Goal: Navigation & Orientation: Find specific page/section

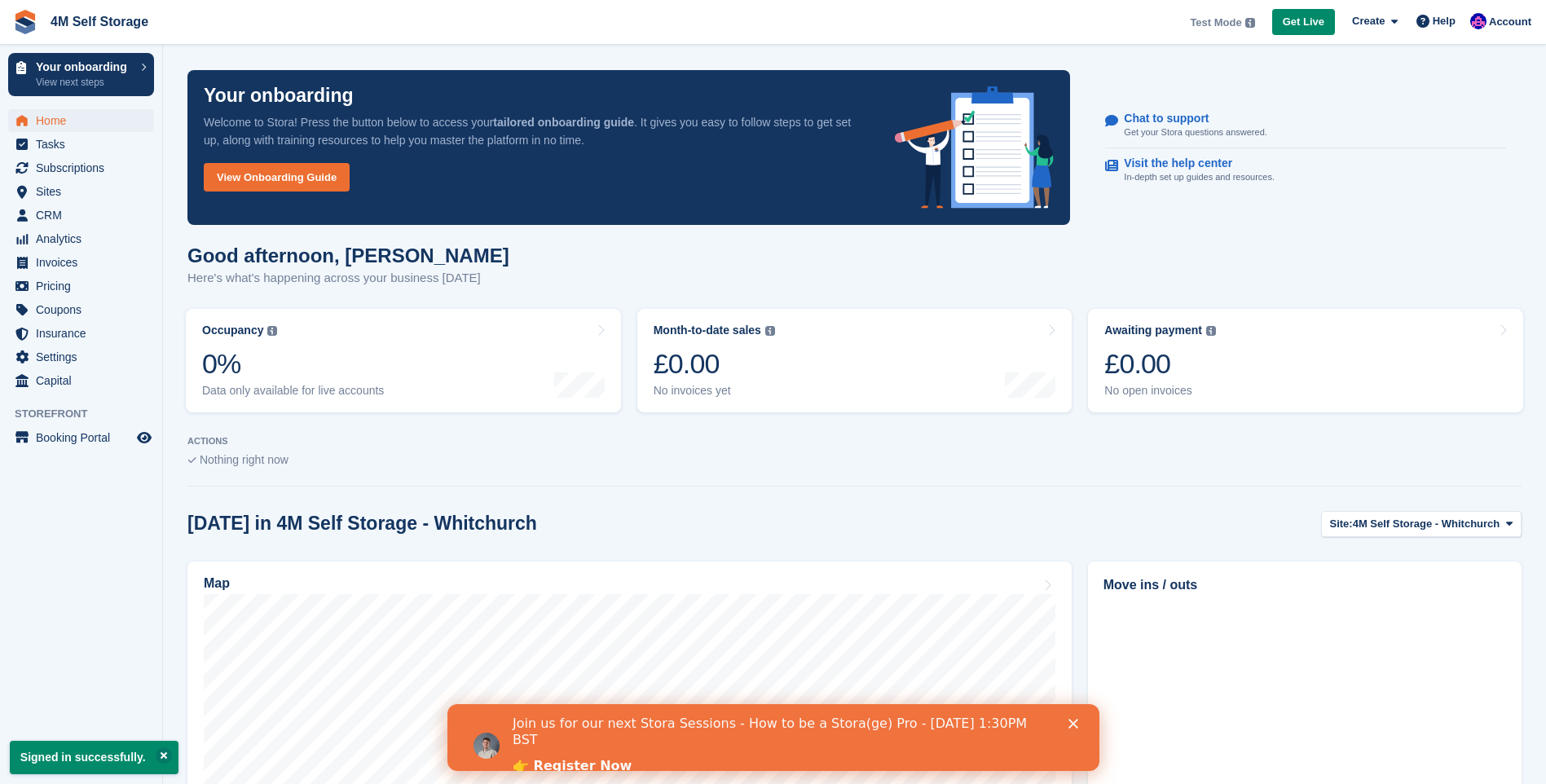
click at [1071, 720] on icon "Close" at bounding box center [1072, 723] width 10 height 10
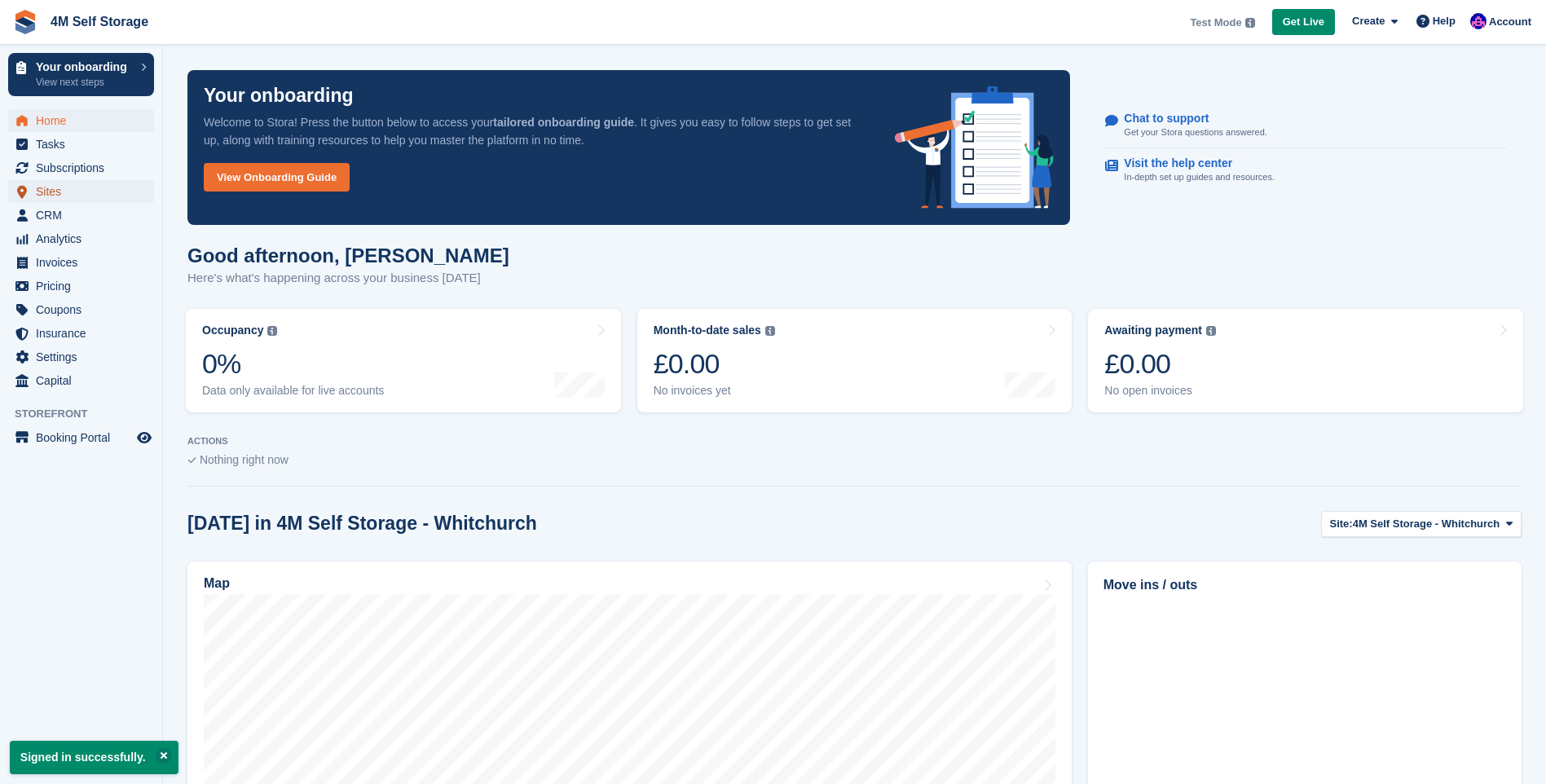
click at [75, 198] on span "Sites" at bounding box center [84, 191] width 98 height 23
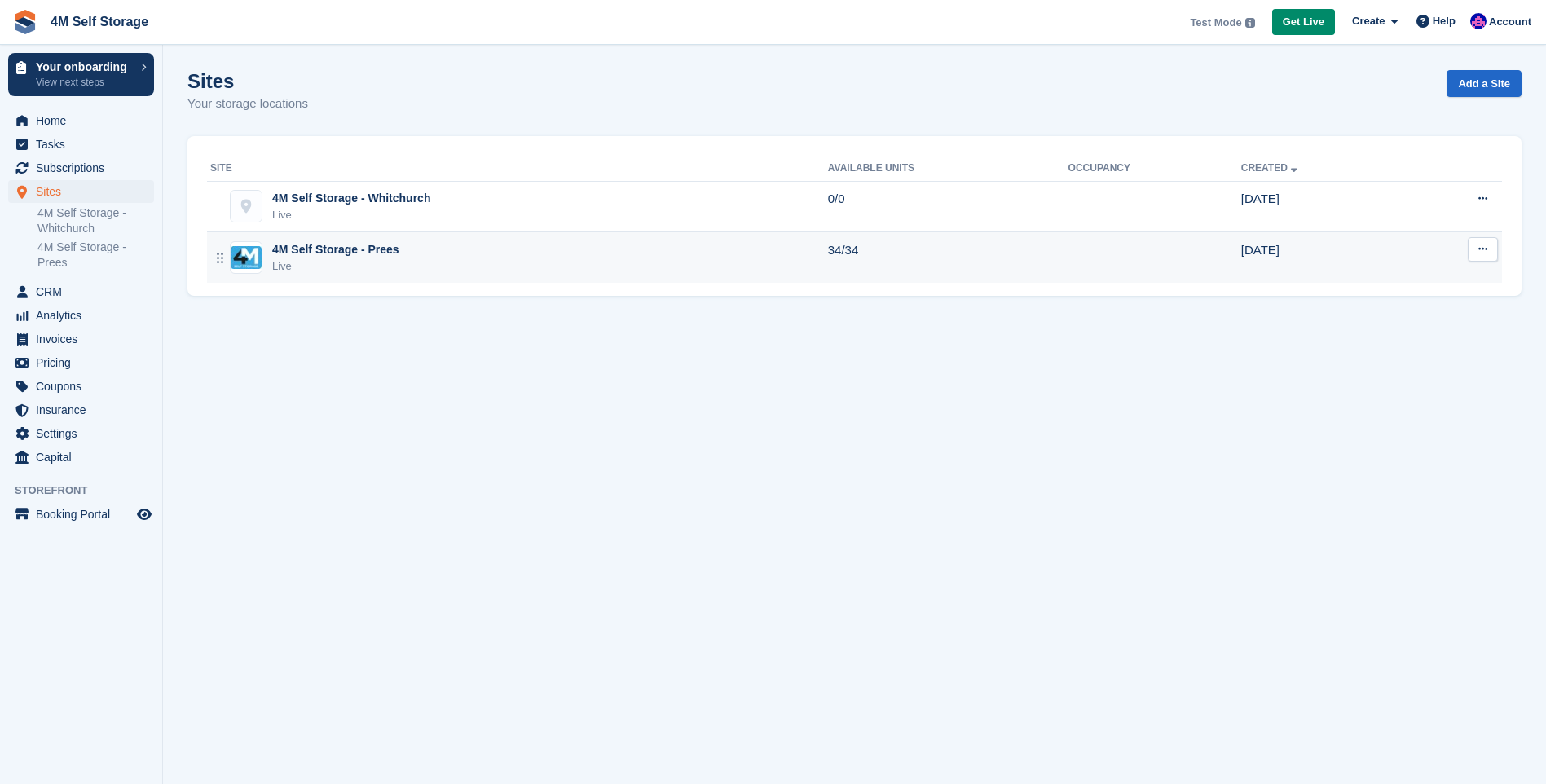
click at [359, 249] on div "4M Self Storage - Prees" at bounding box center [335, 249] width 127 height 17
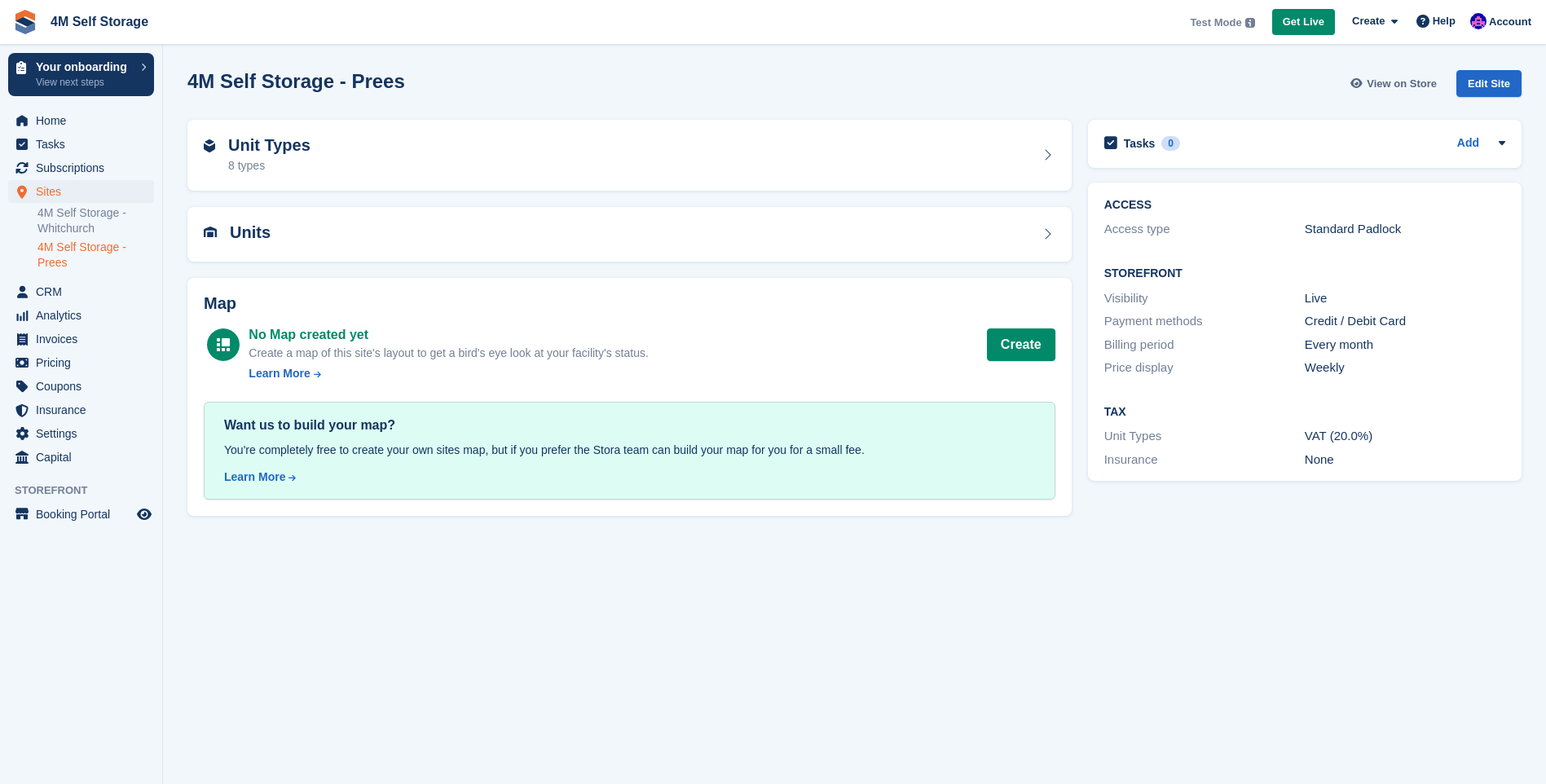
click at [1418, 83] on span "View on Store" at bounding box center [1401, 83] width 70 height 16
click at [1025, 356] on button "Create" at bounding box center [1021, 345] width 69 height 33
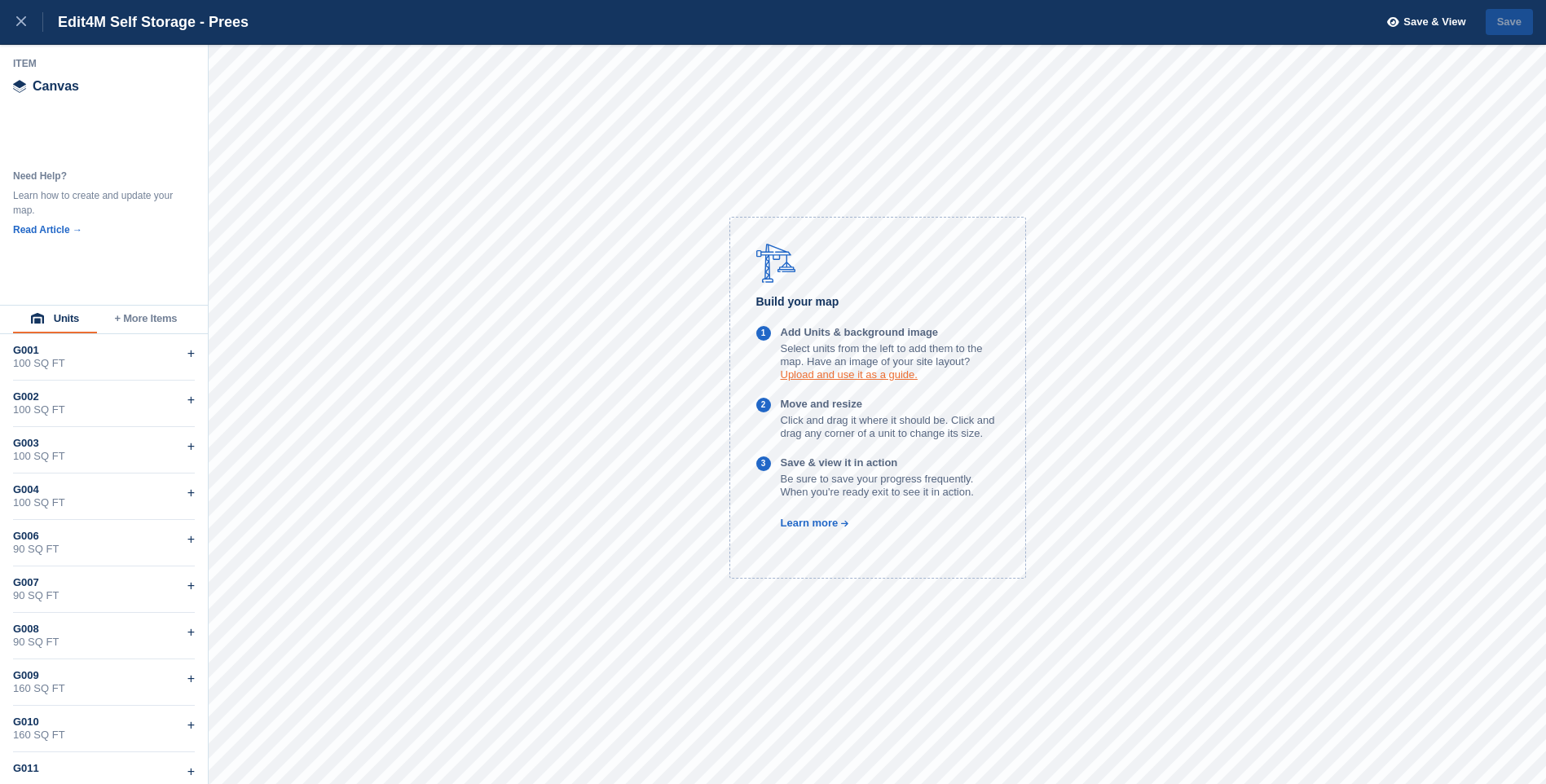
click at [814, 376] on link "Upload and use it as a guide." at bounding box center [849, 374] width 137 height 13
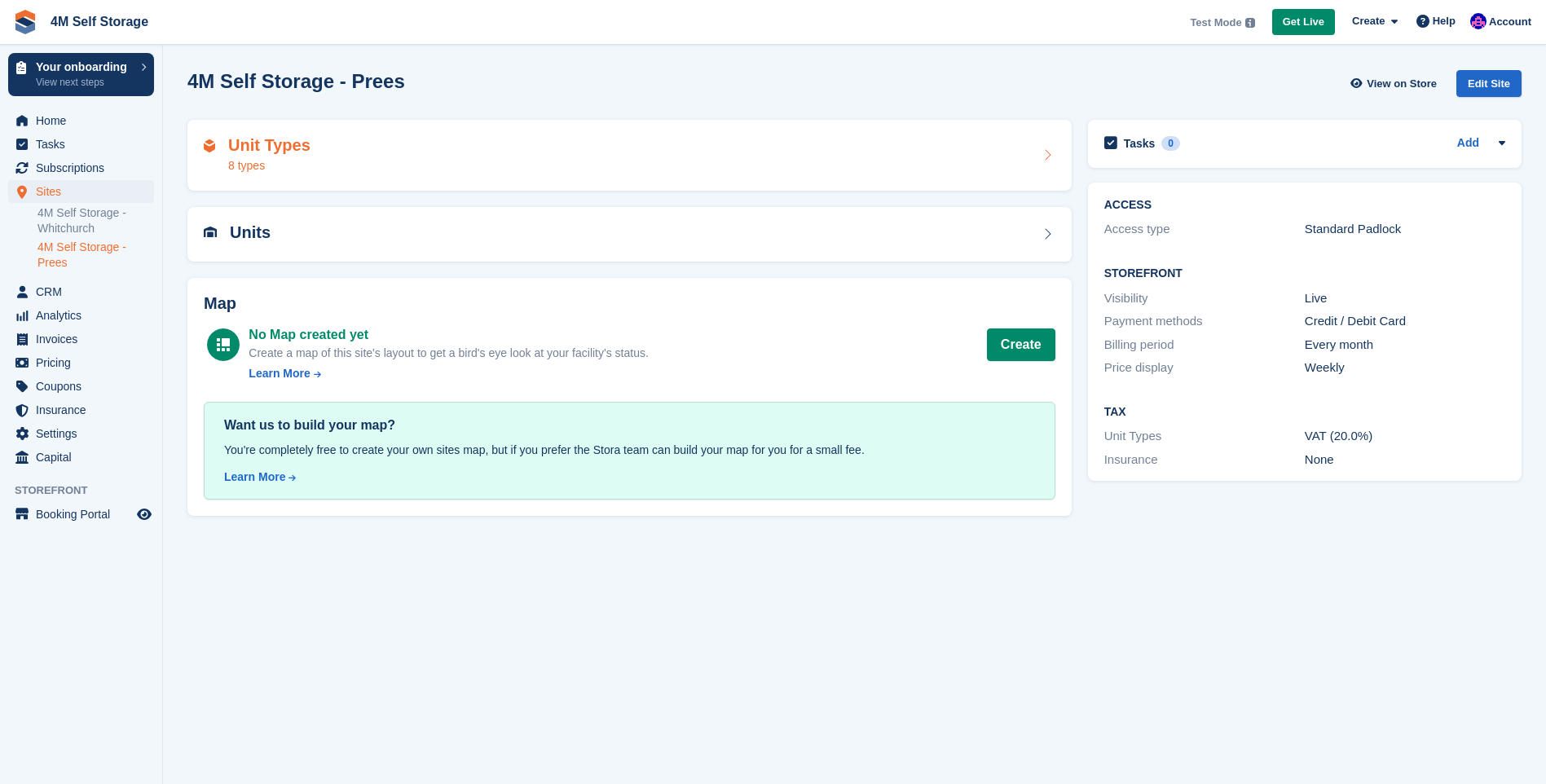
click at [733, 175] on div "Unit Types 8 types" at bounding box center [629, 156] width 884 height 72
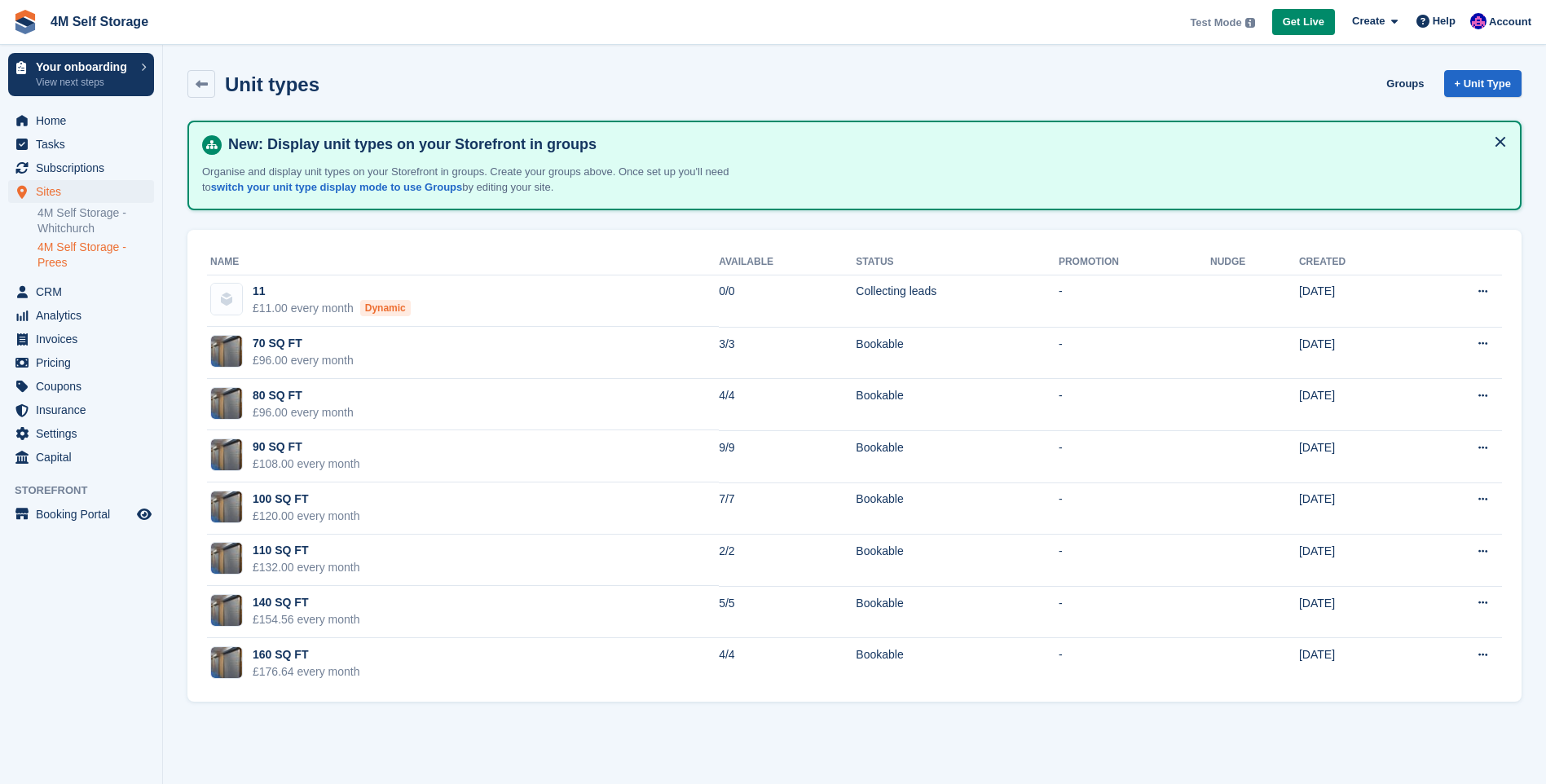
click at [70, 248] on link "4M Self Storage - Prees" at bounding box center [96, 255] width 117 height 31
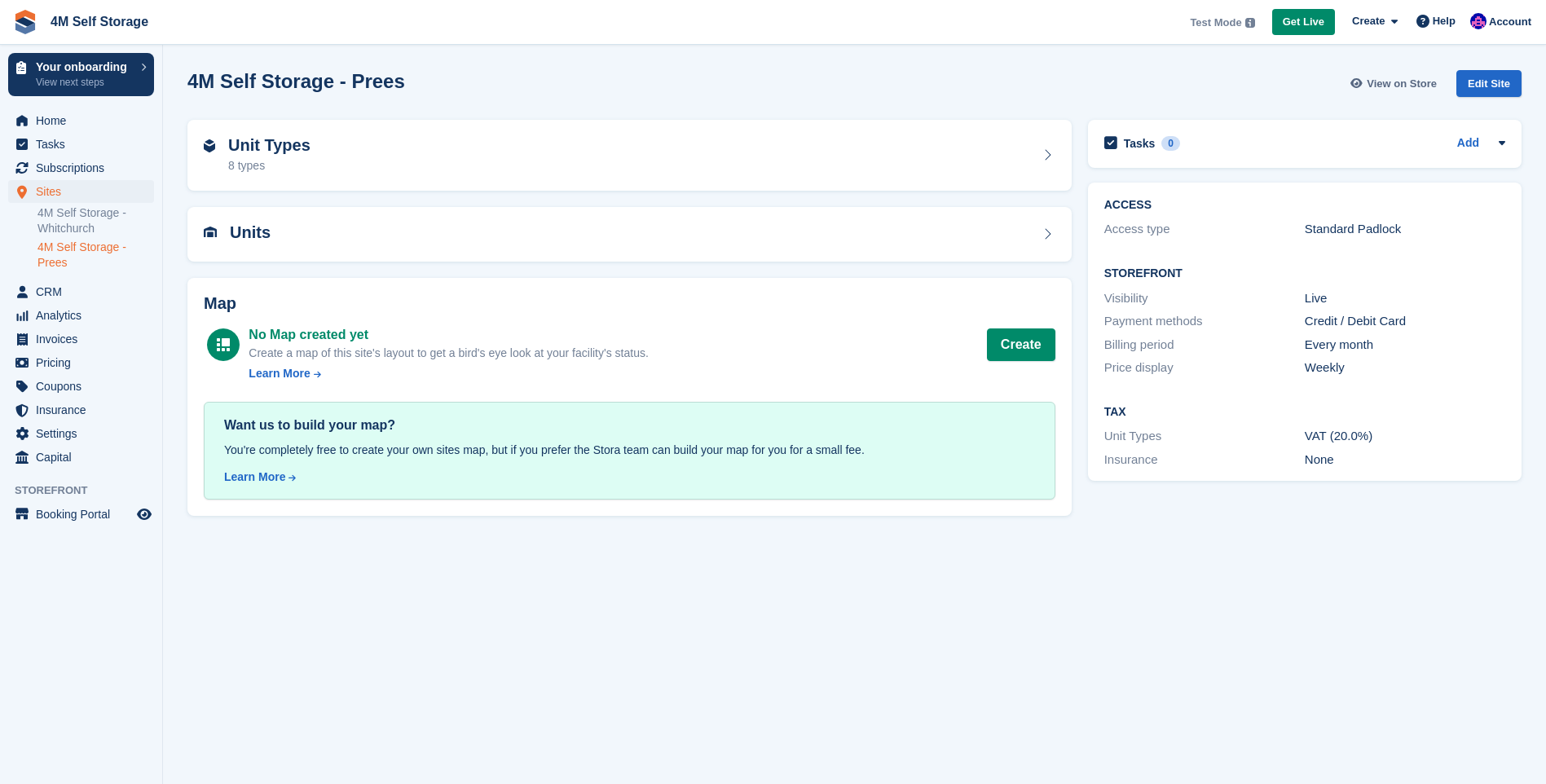
click at [1399, 85] on span "View on Store" at bounding box center [1401, 83] width 70 height 16
click at [84, 300] on span "CRM" at bounding box center [84, 292] width 98 height 23
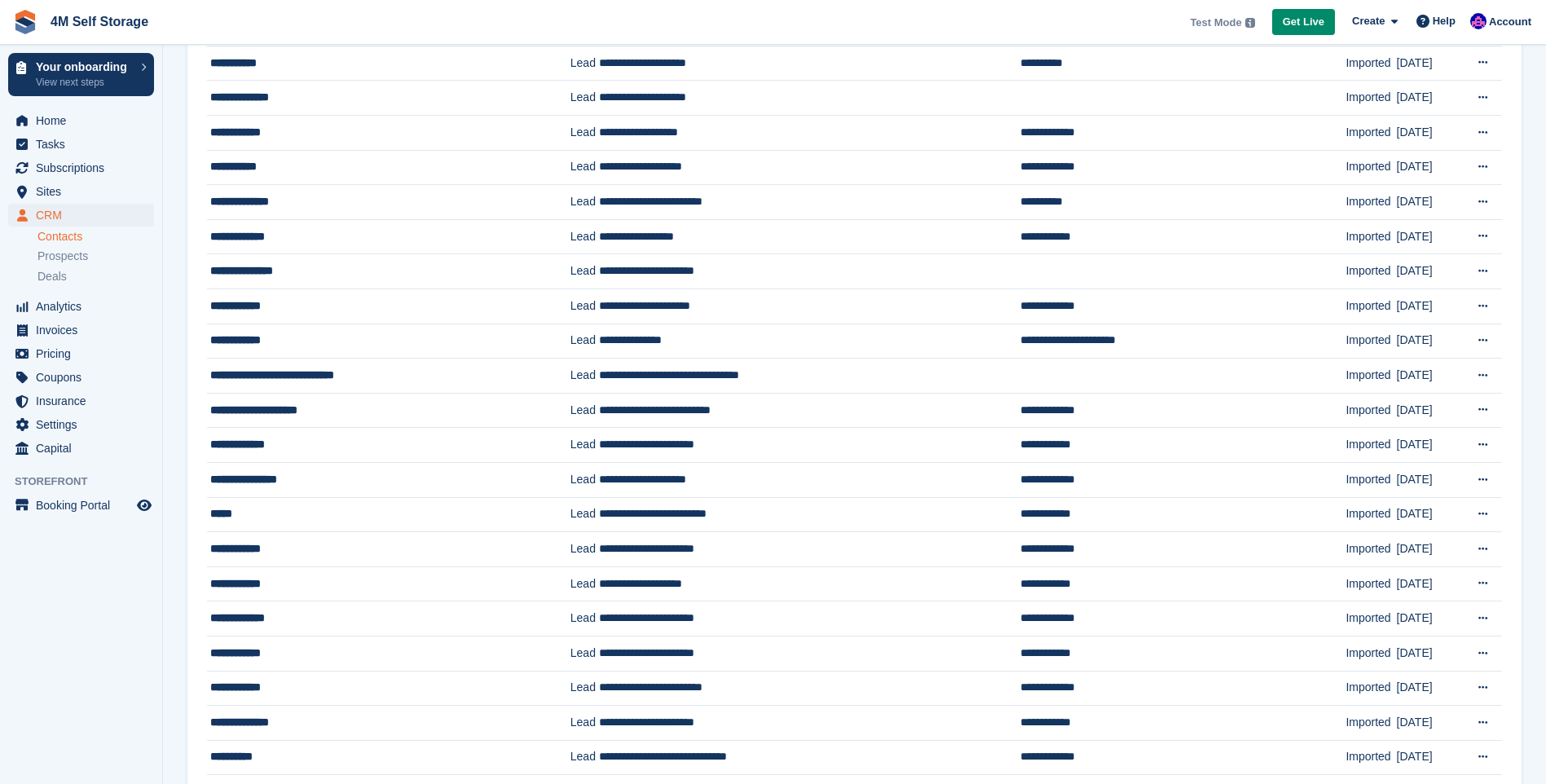
scroll to position [1243, 0]
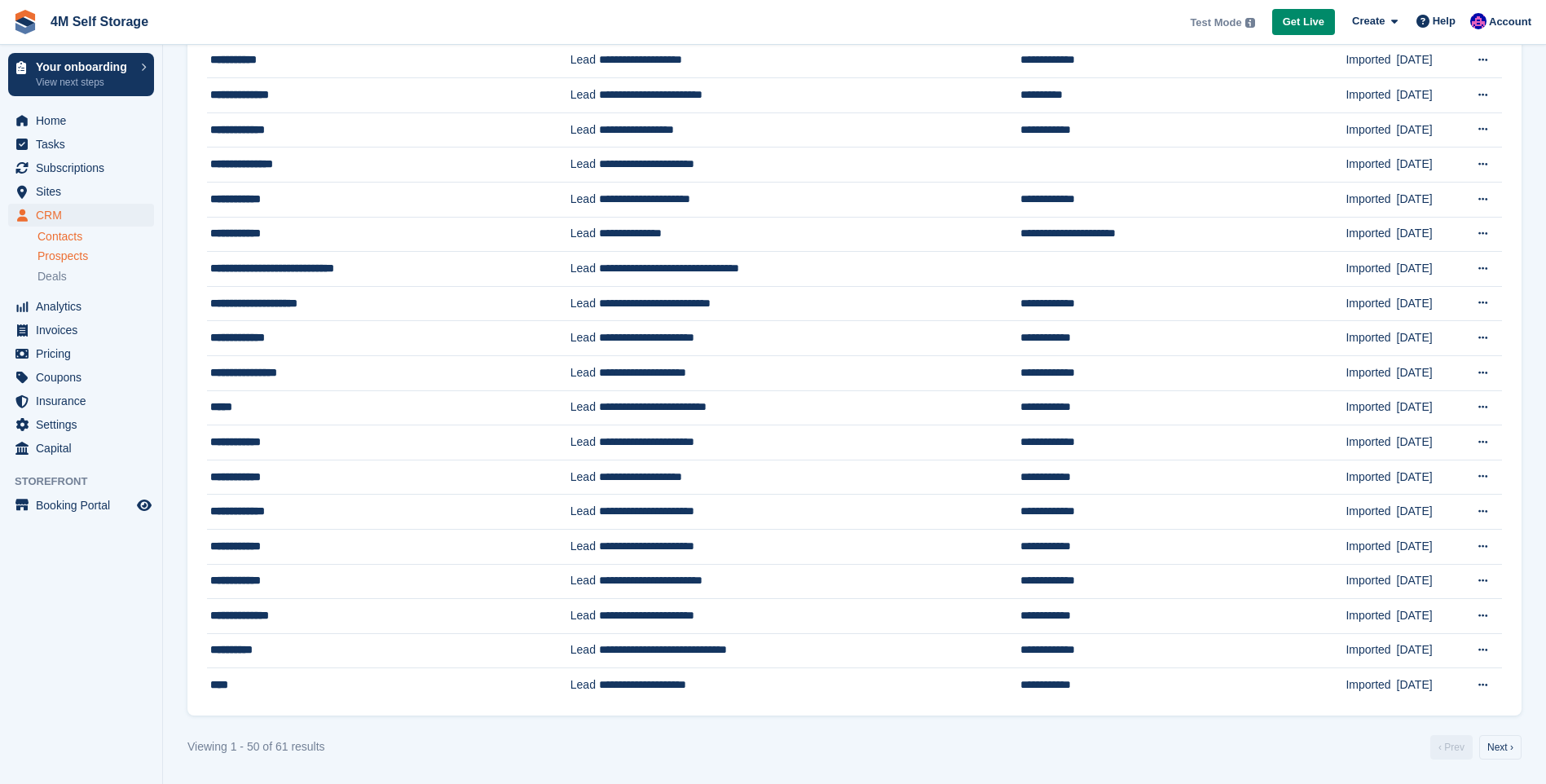
click at [86, 251] on span "Prospects" at bounding box center [63, 256] width 50 height 15
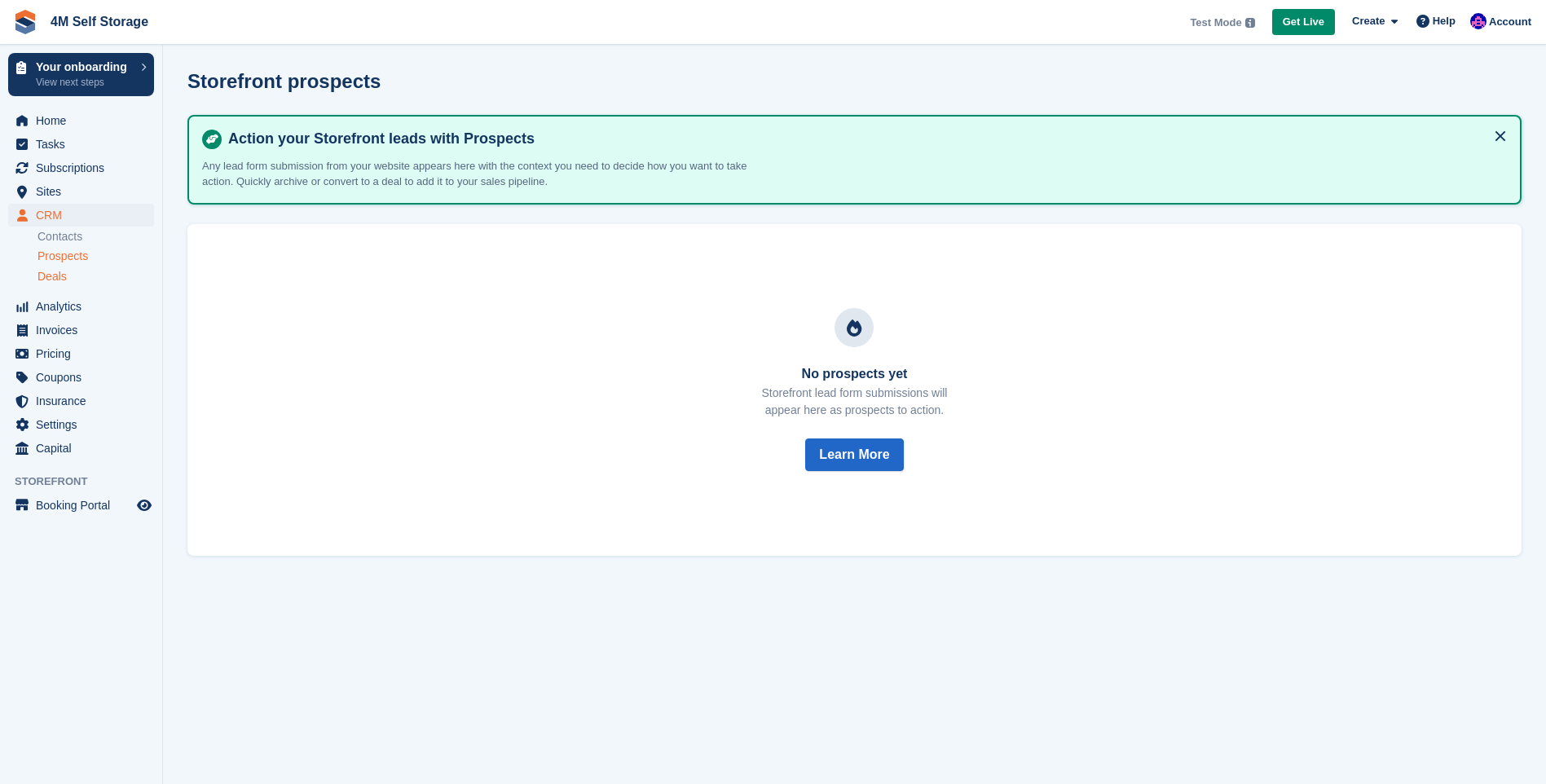
click at [53, 279] on span "Deals" at bounding box center [52, 276] width 29 height 15
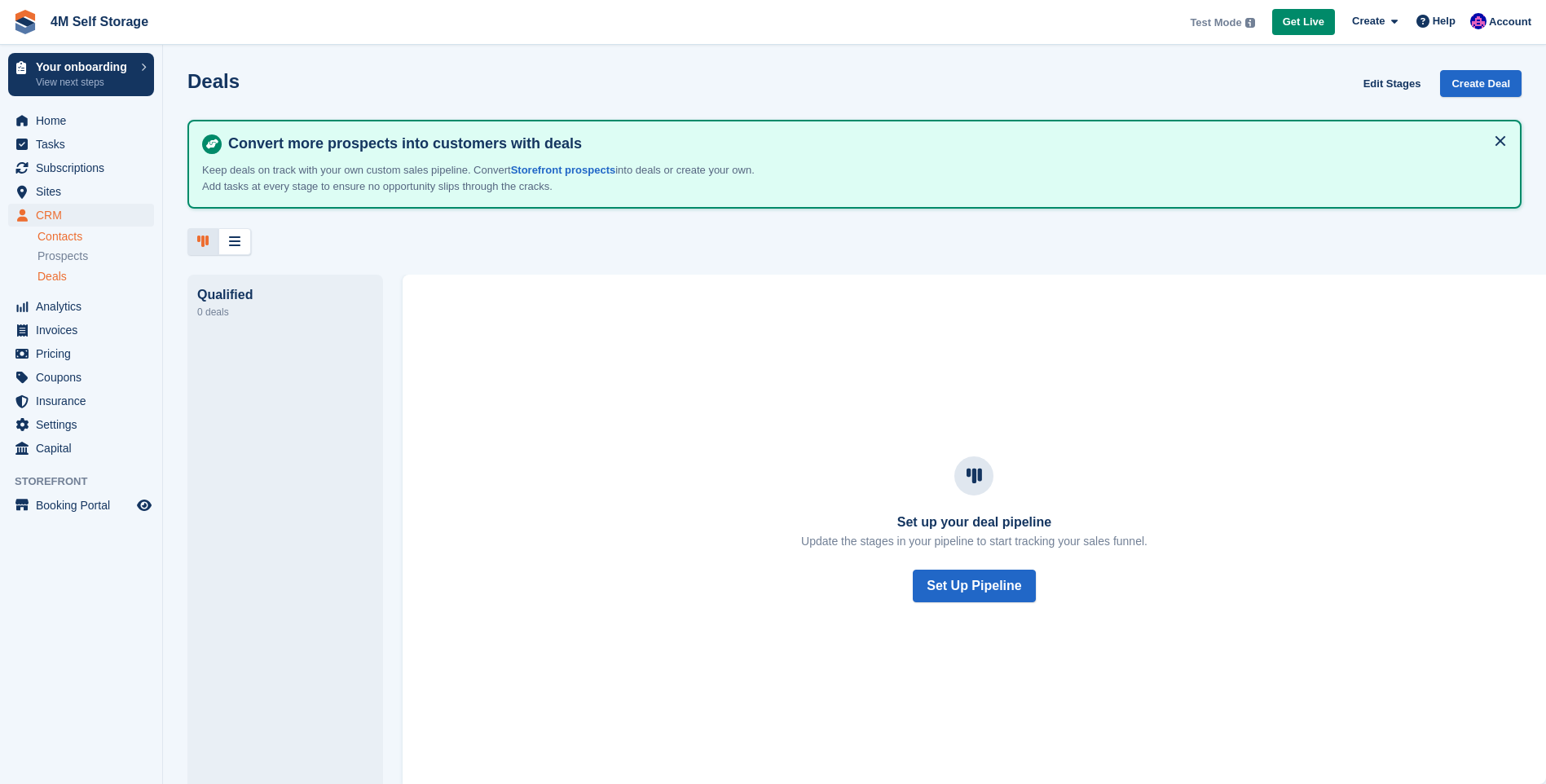
click at [106, 234] on link "Contacts" at bounding box center [96, 237] width 117 height 15
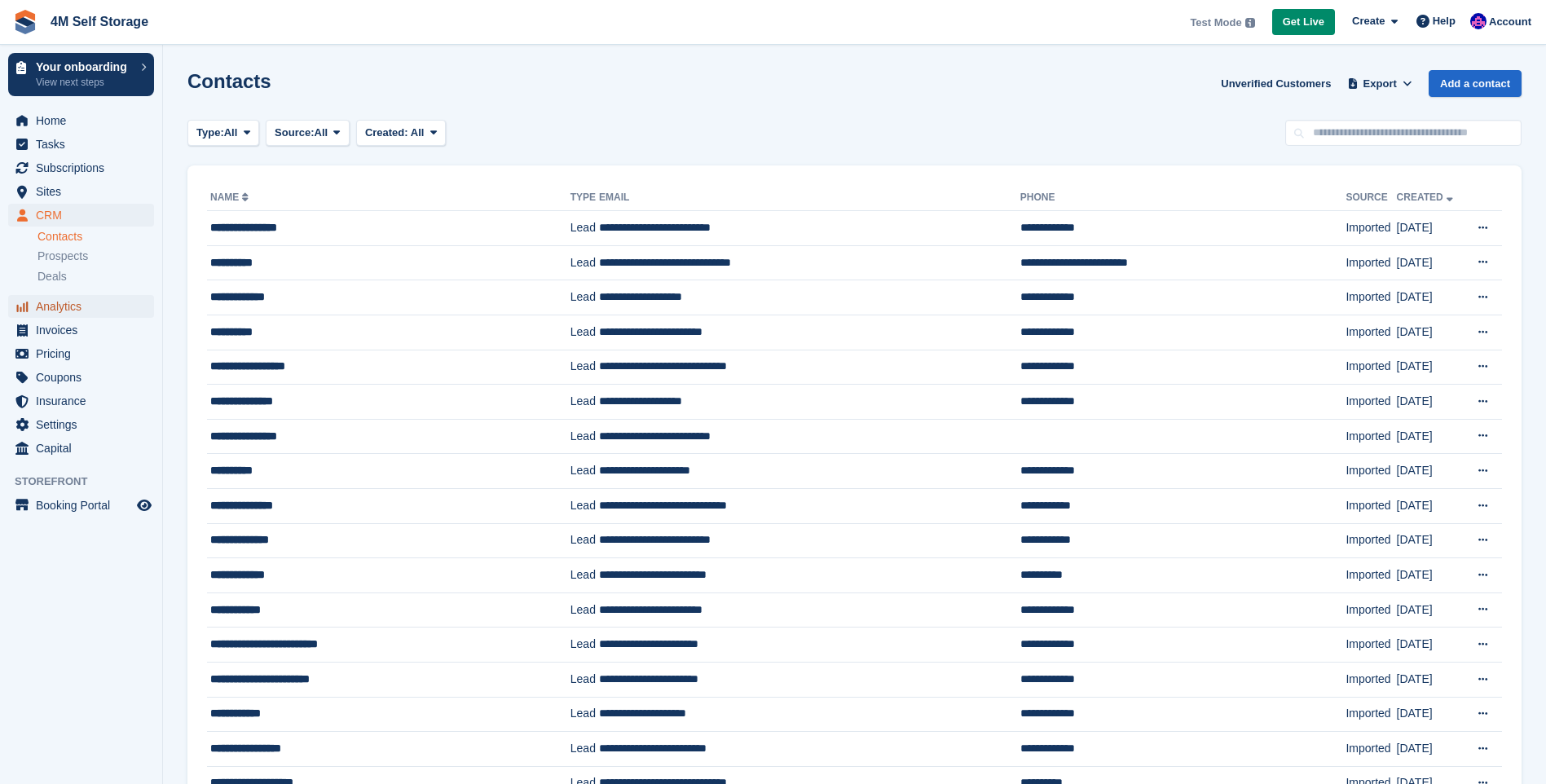
click at [74, 309] on span "Analytics" at bounding box center [84, 306] width 98 height 23
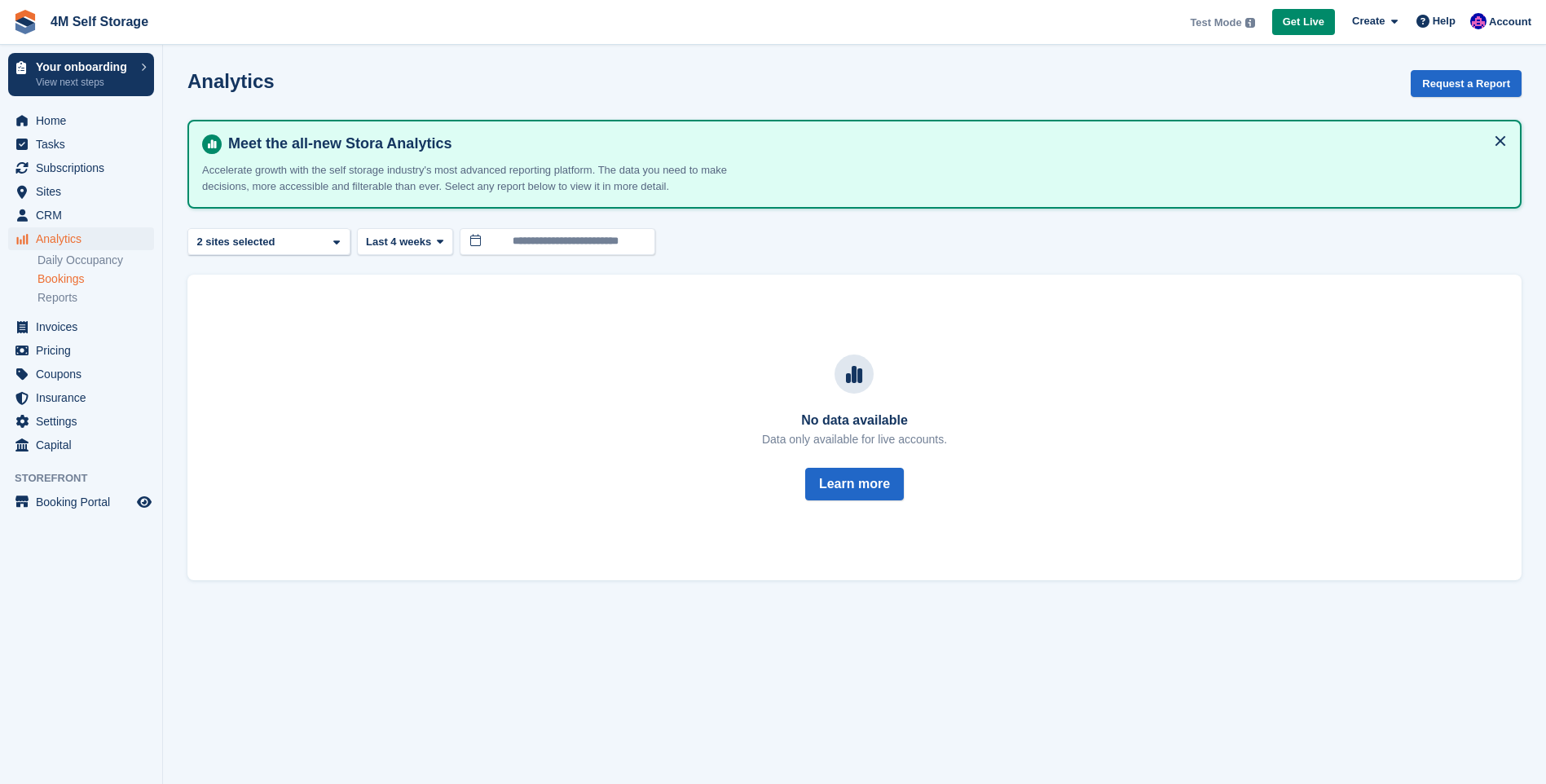
click at [74, 277] on link "Bookings" at bounding box center [96, 279] width 117 height 15
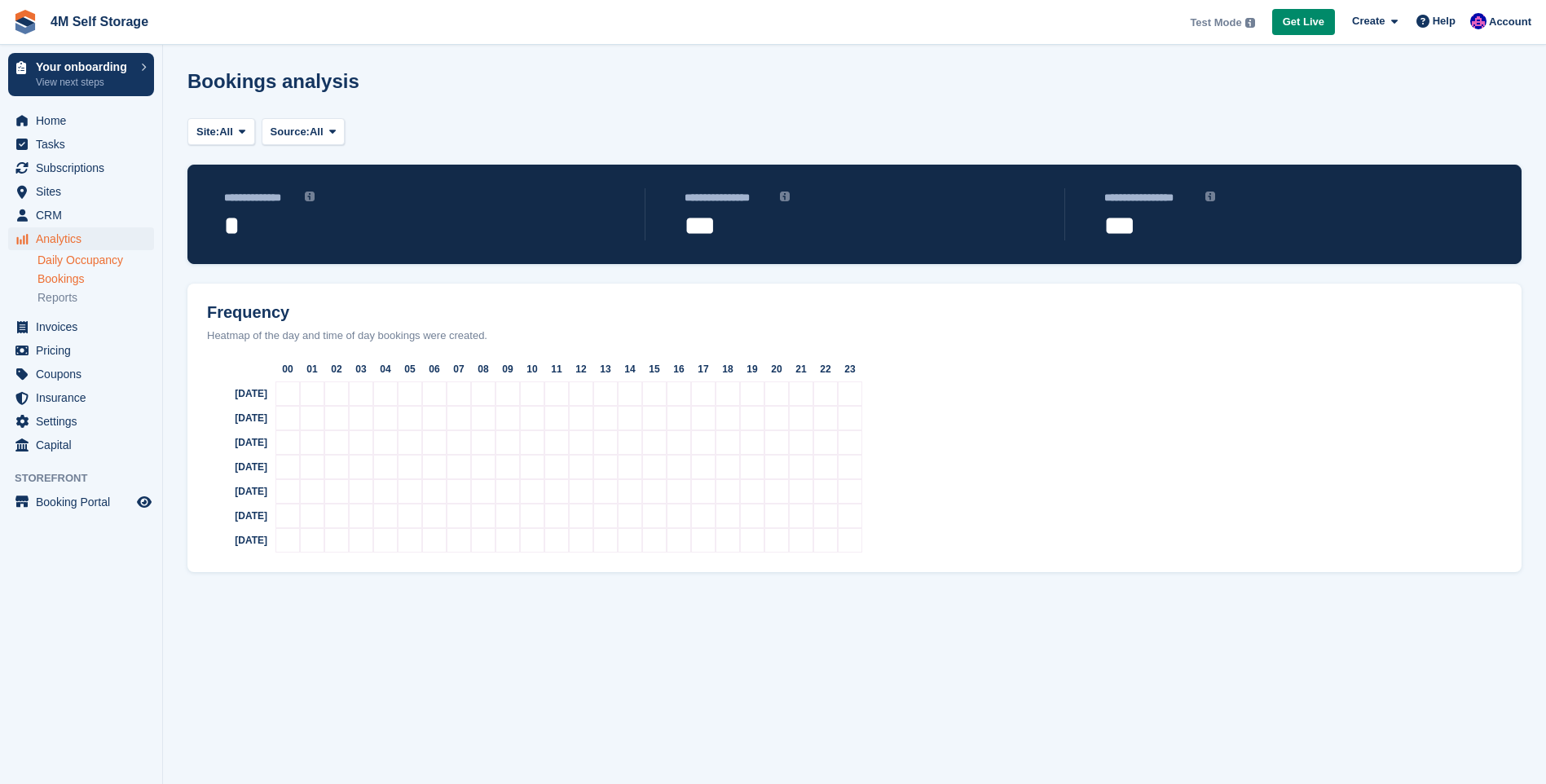
click at [74, 264] on link "Daily Occupancy" at bounding box center [96, 260] width 117 height 15
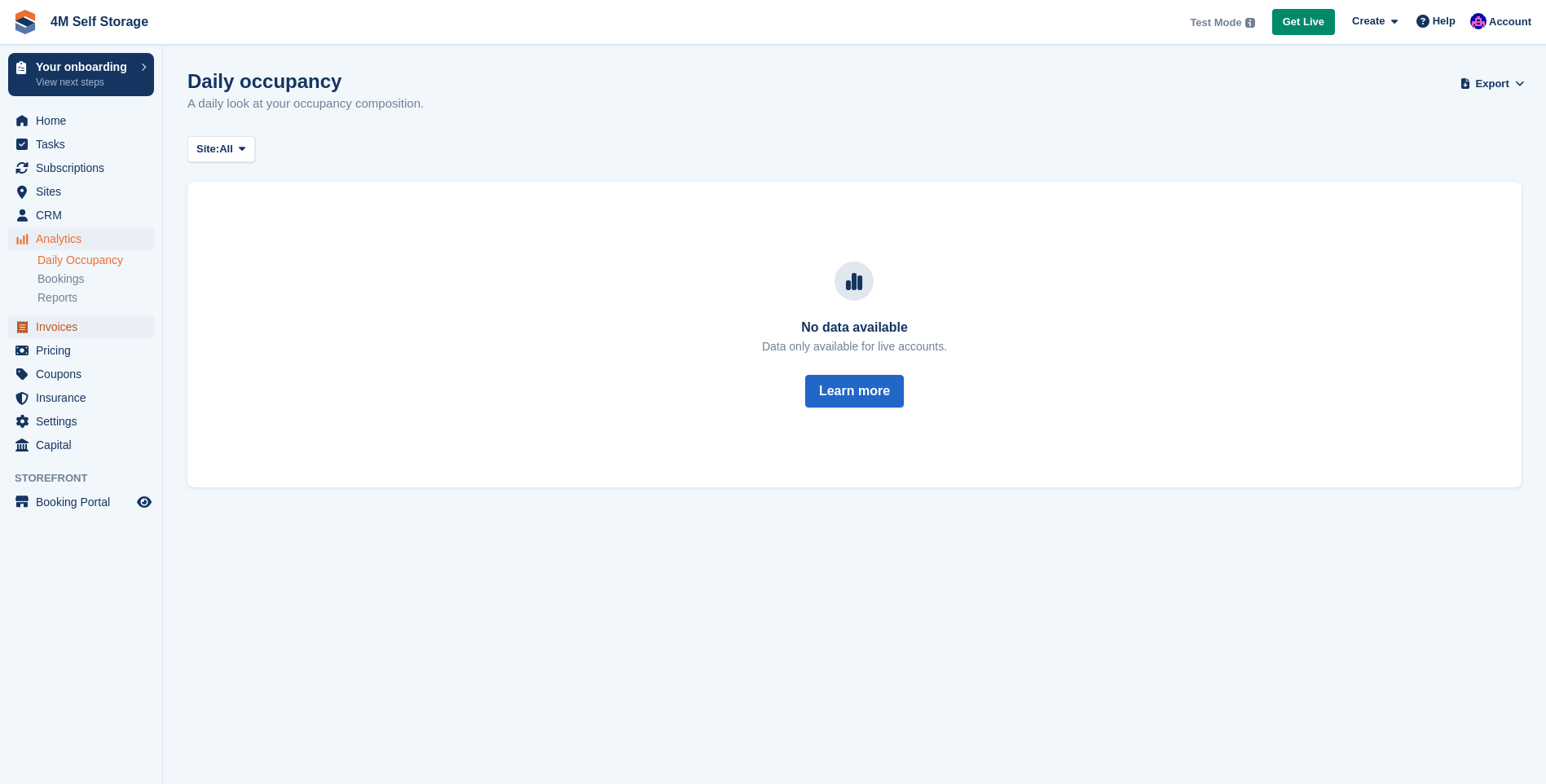
click at [63, 334] on span "Invoices" at bounding box center [84, 327] width 98 height 23
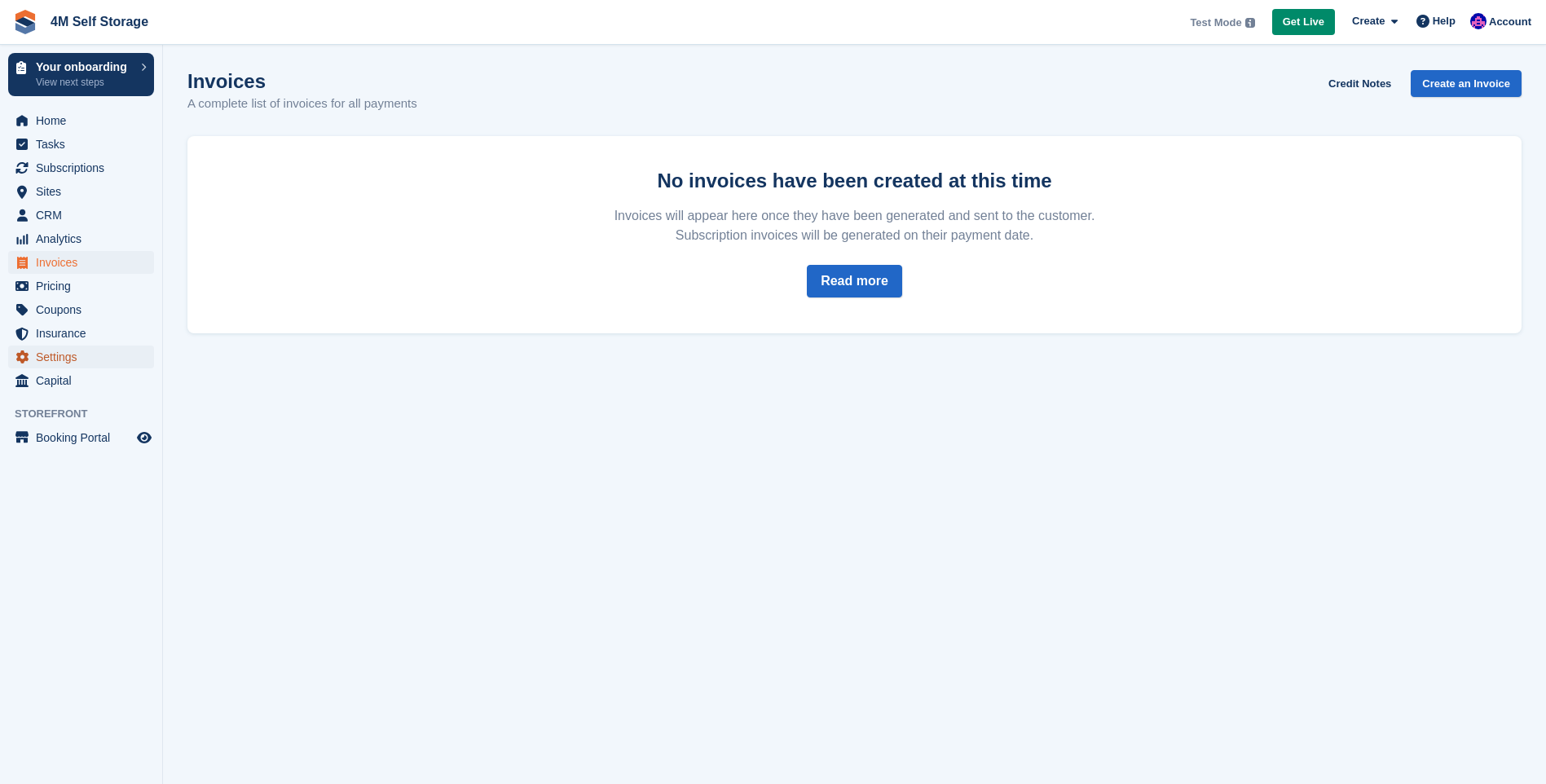
click at [61, 353] on span "Settings" at bounding box center [84, 357] width 98 height 23
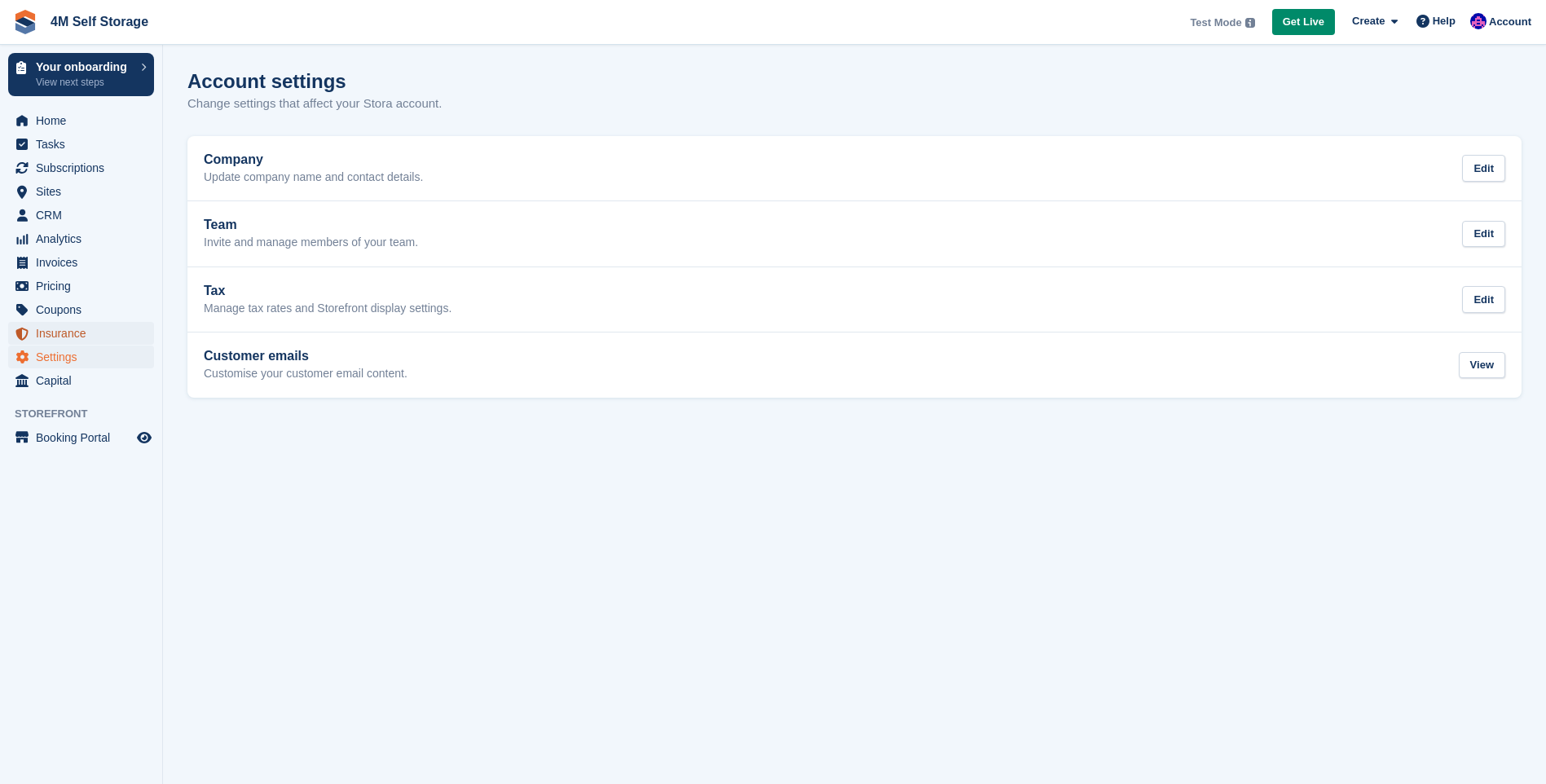
click at [65, 335] on span "Insurance" at bounding box center [84, 334] width 98 height 23
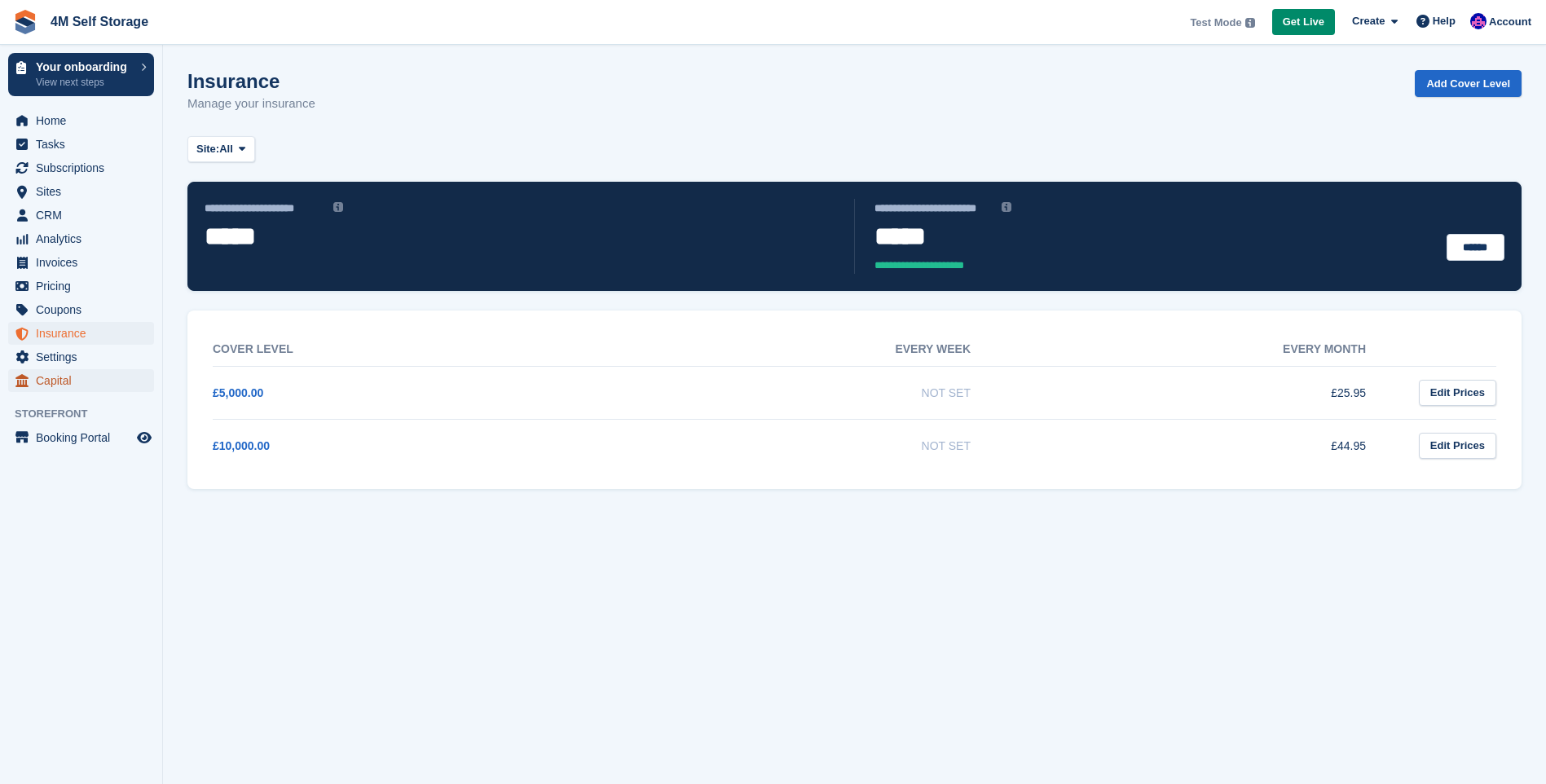
click at [68, 381] on span "Capital" at bounding box center [84, 381] width 98 height 23
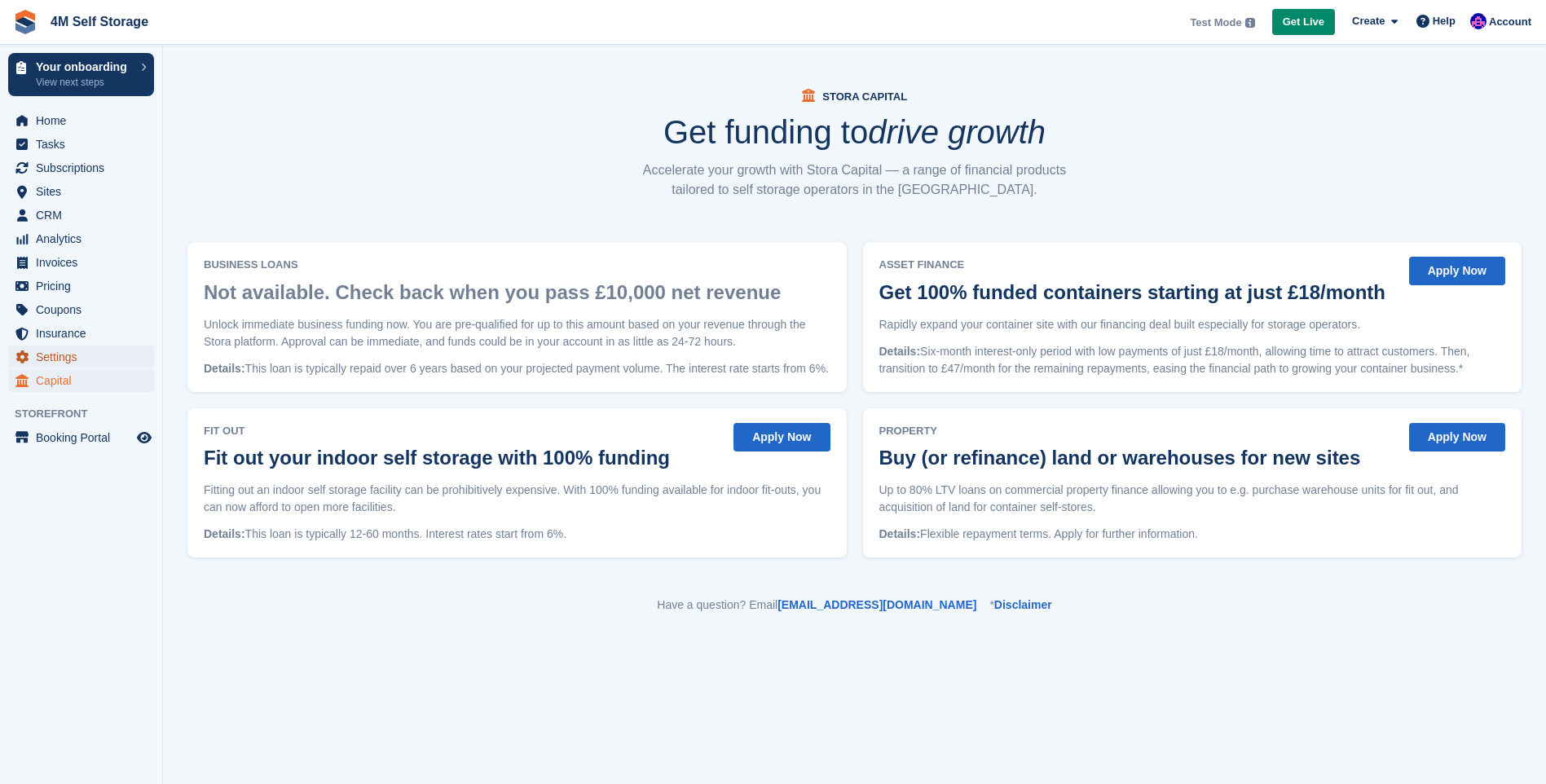
click at [70, 357] on span "Settings" at bounding box center [84, 357] width 98 height 23
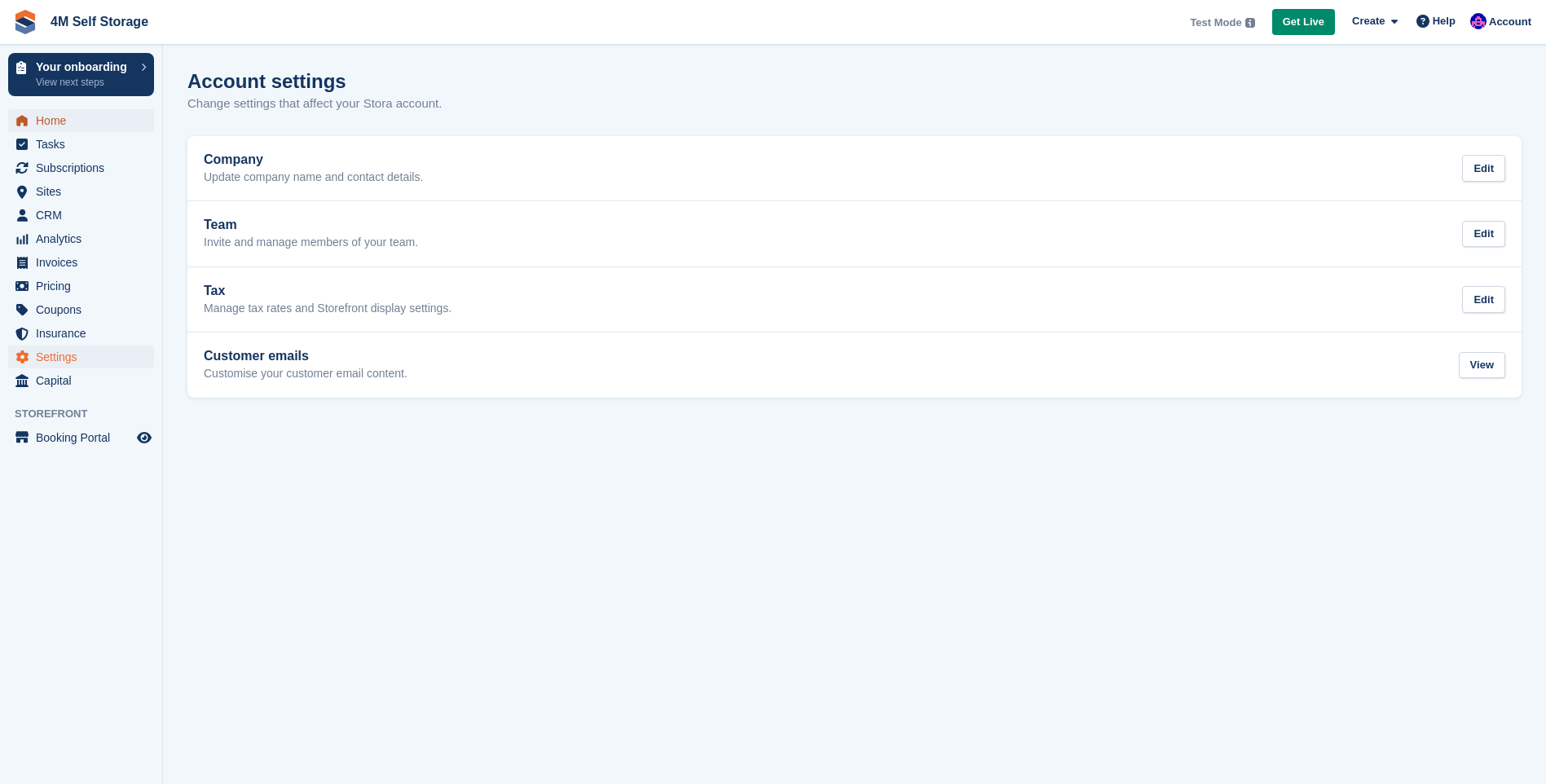
click at [72, 123] on span "Home" at bounding box center [84, 121] width 98 height 23
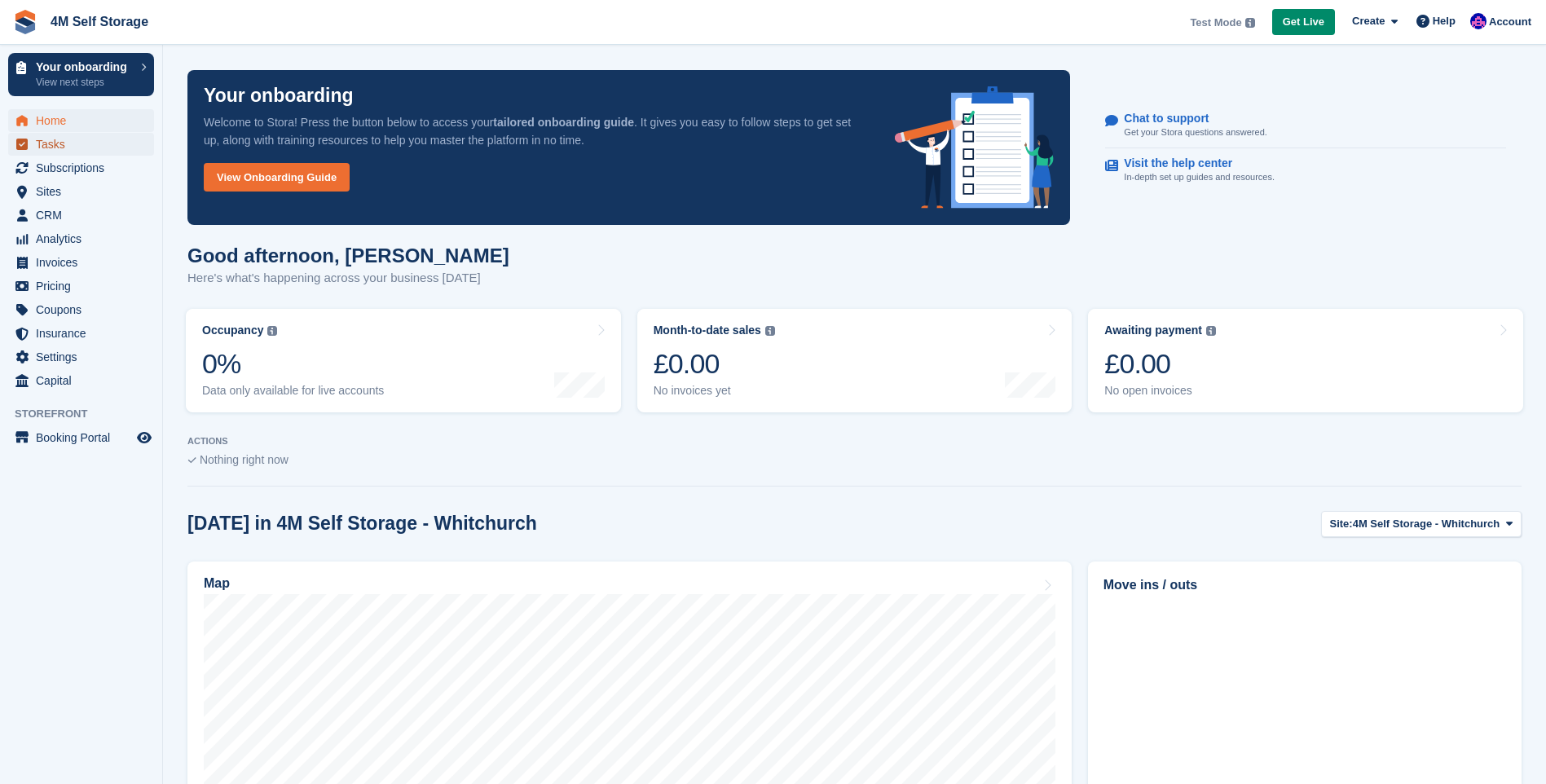
click at [65, 137] on span "Tasks" at bounding box center [84, 144] width 98 height 23
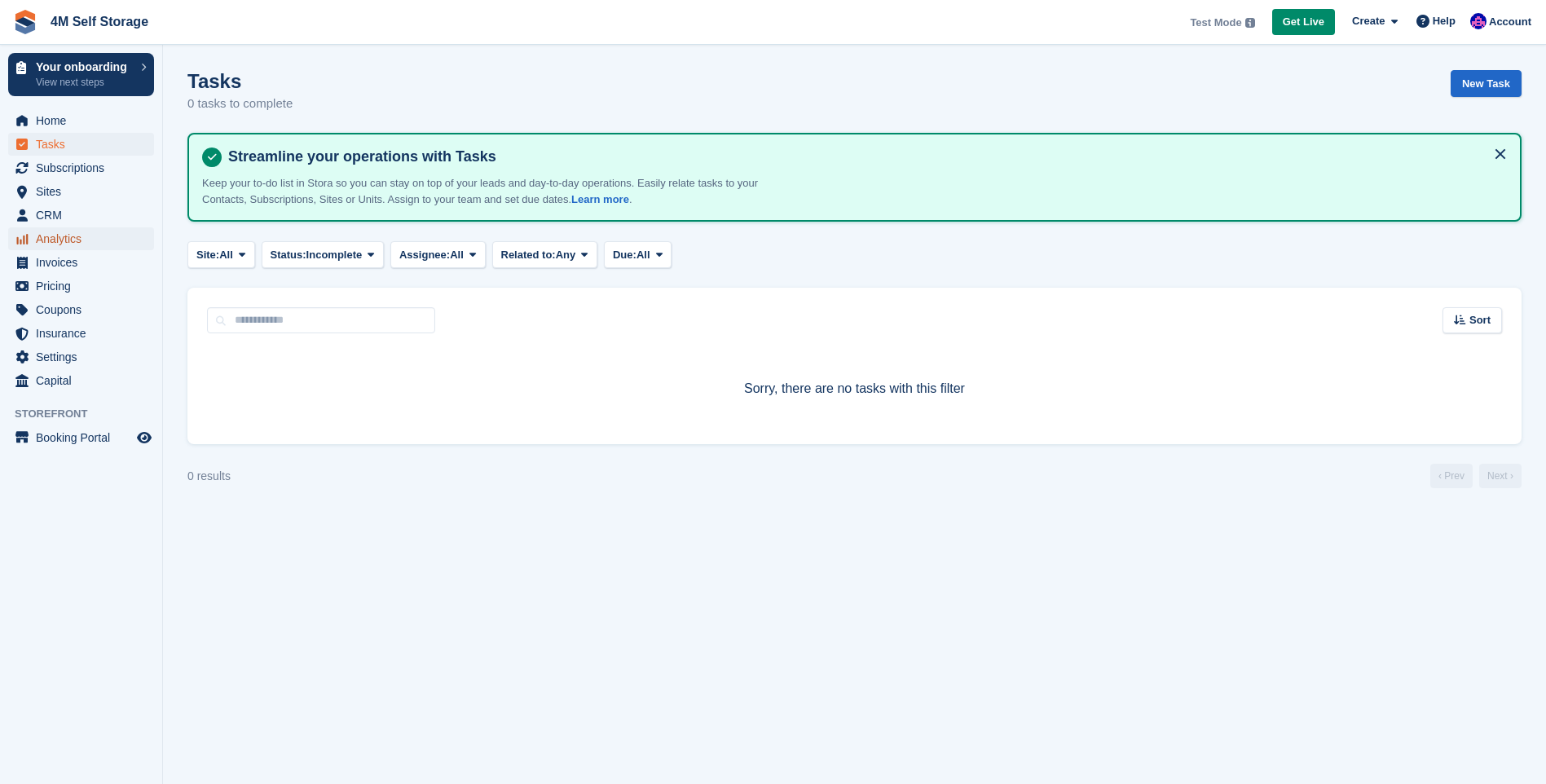
click at [52, 240] on span "Analytics" at bounding box center [84, 239] width 98 height 23
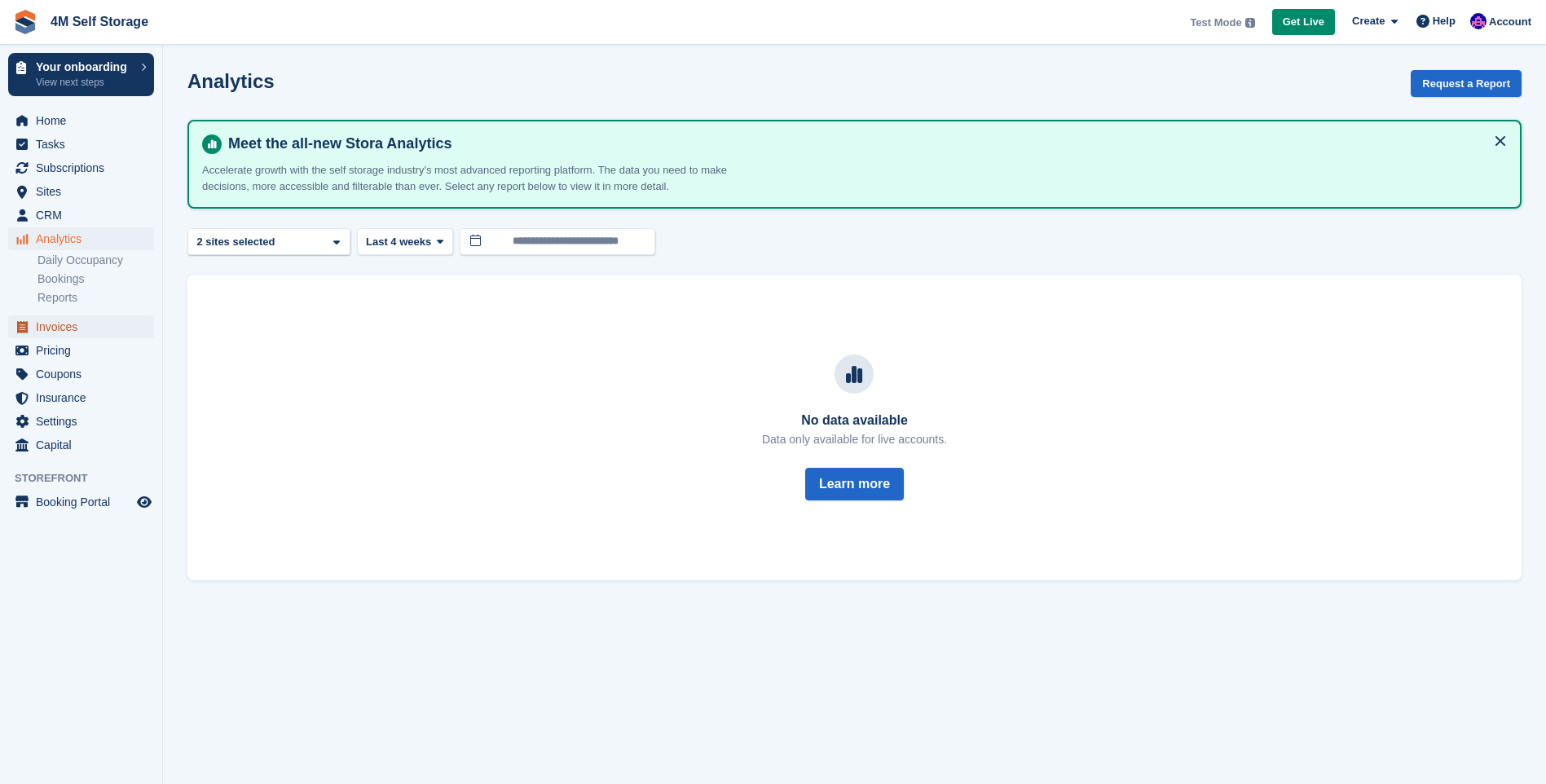
click at [75, 330] on span "Invoices" at bounding box center [84, 327] width 98 height 23
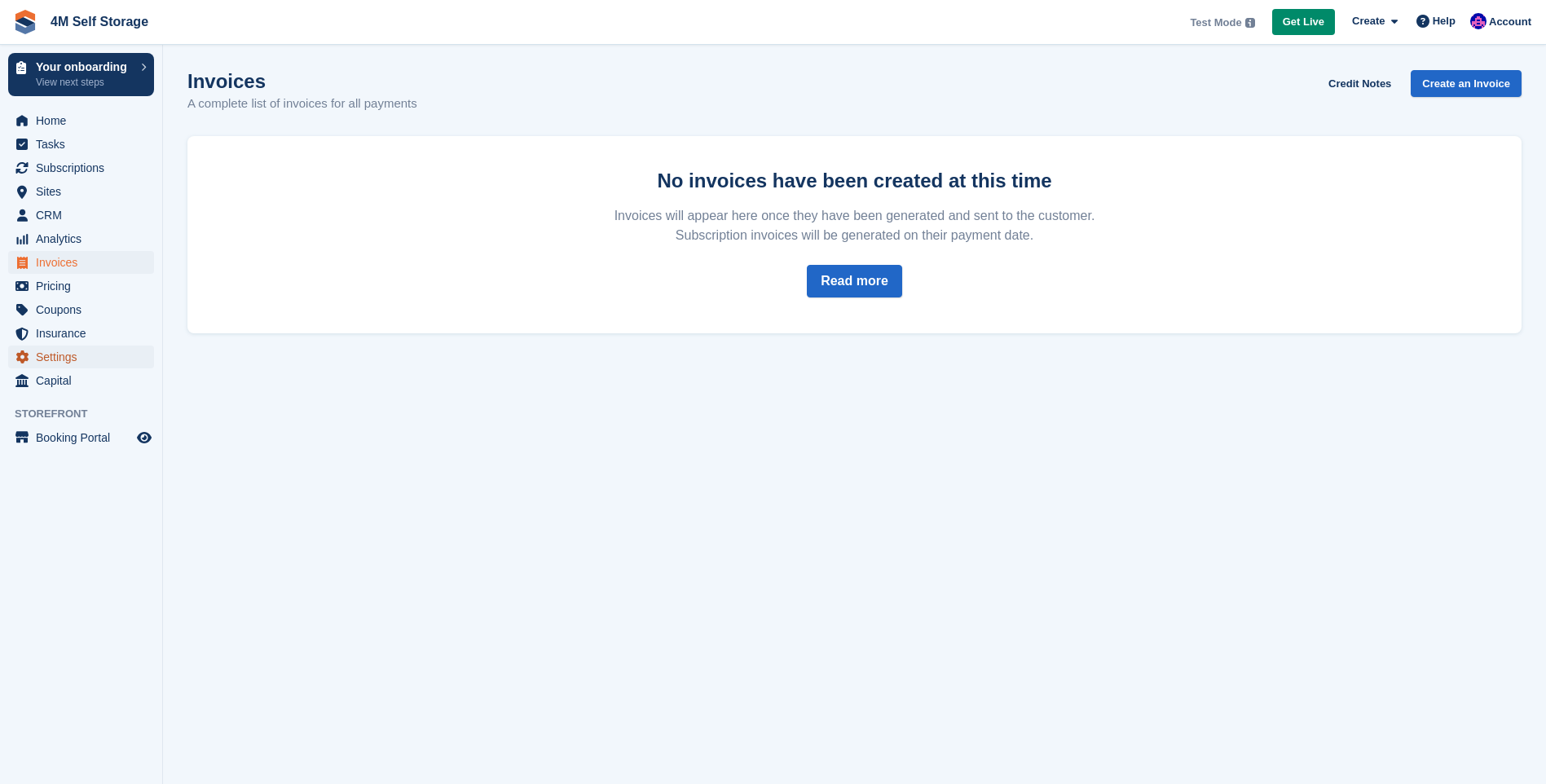
click at [72, 350] on span "Settings" at bounding box center [84, 357] width 98 height 23
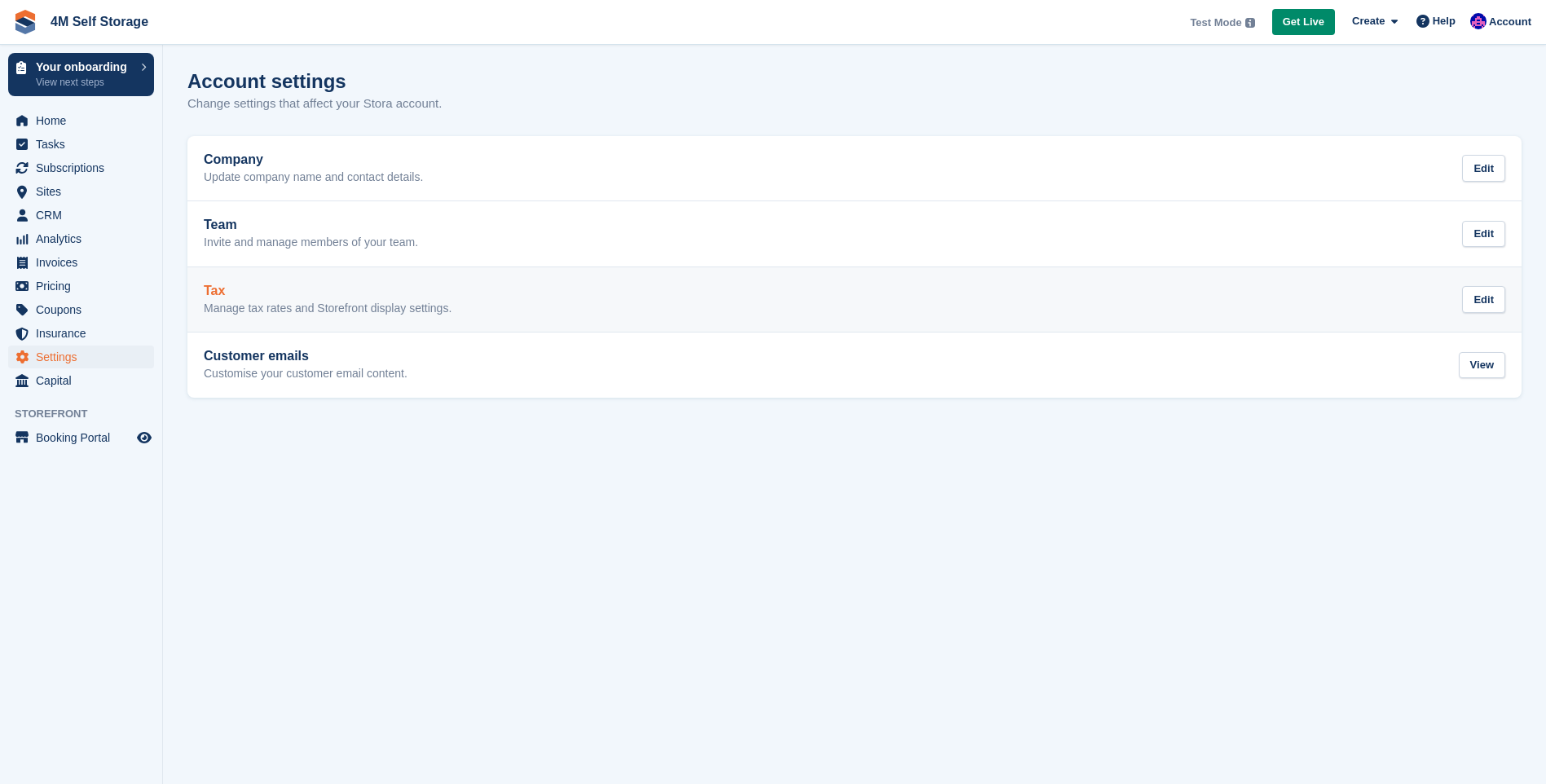
click at [543, 288] on div "Tax Manage tax rates and Storefront display settings. Edit" at bounding box center [855, 300] width 1301 height 33
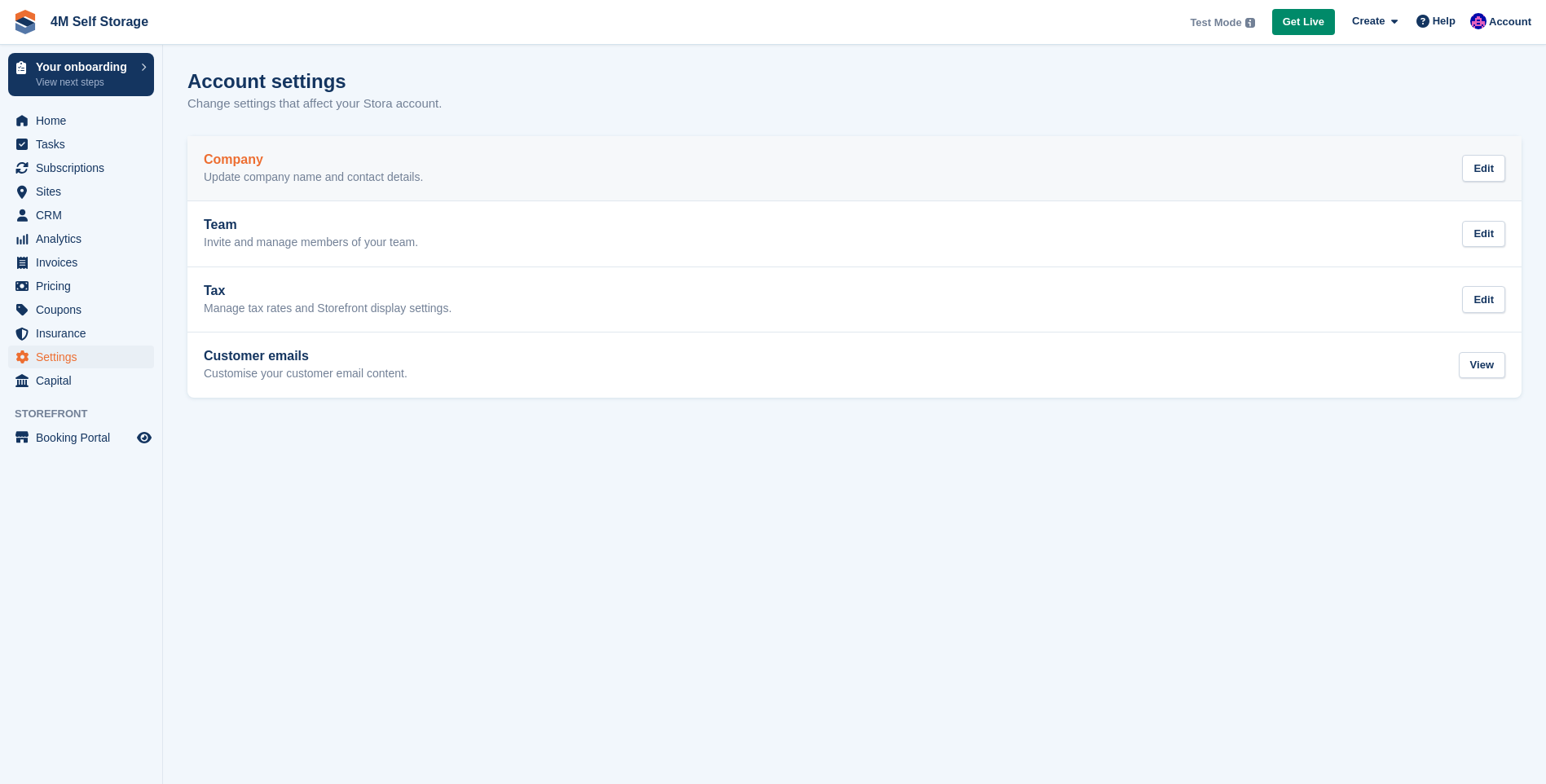
click at [320, 159] on h2 "Company" at bounding box center [313, 160] width 219 height 15
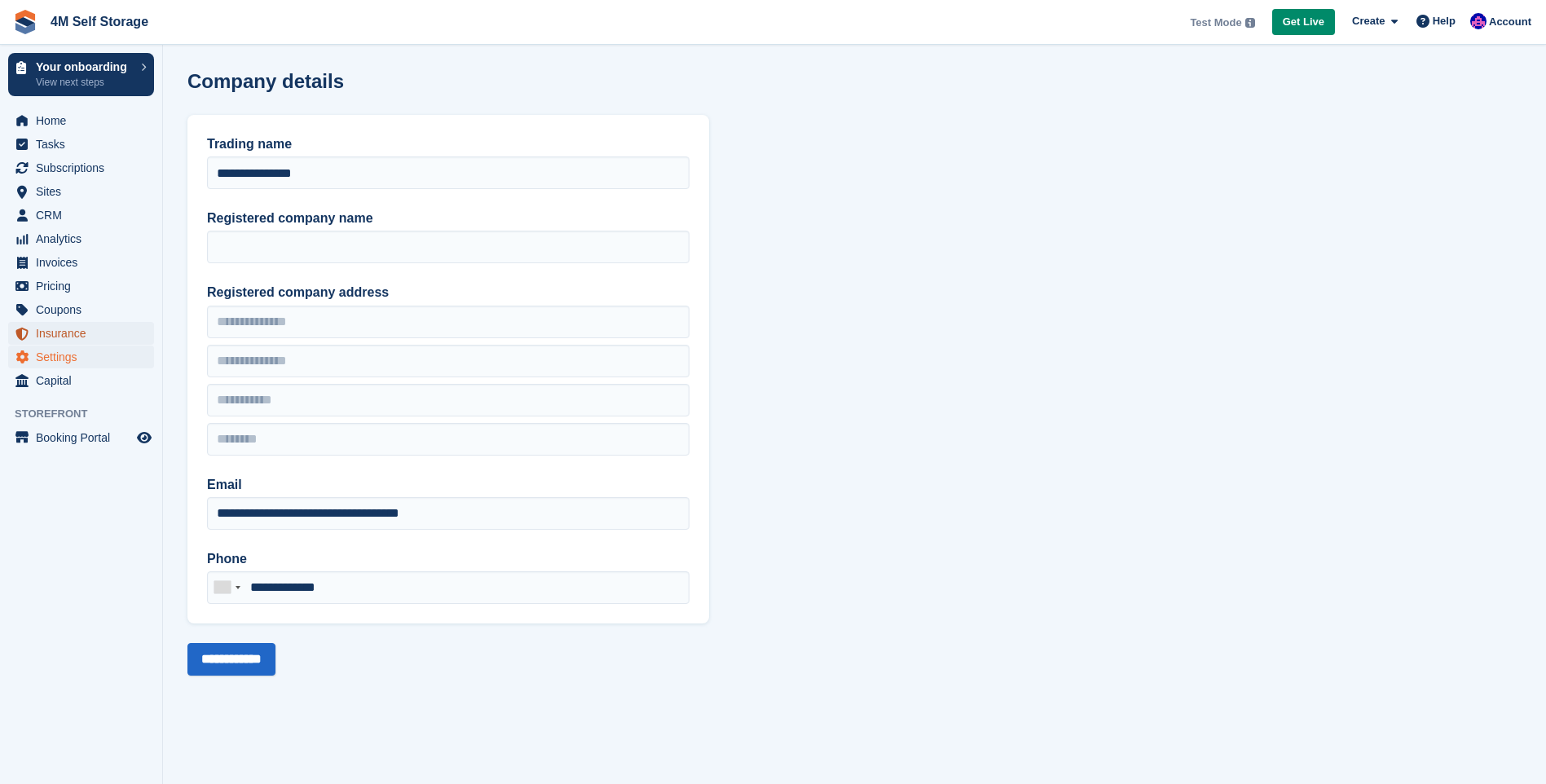
click at [55, 337] on span "Insurance" at bounding box center [84, 334] width 98 height 23
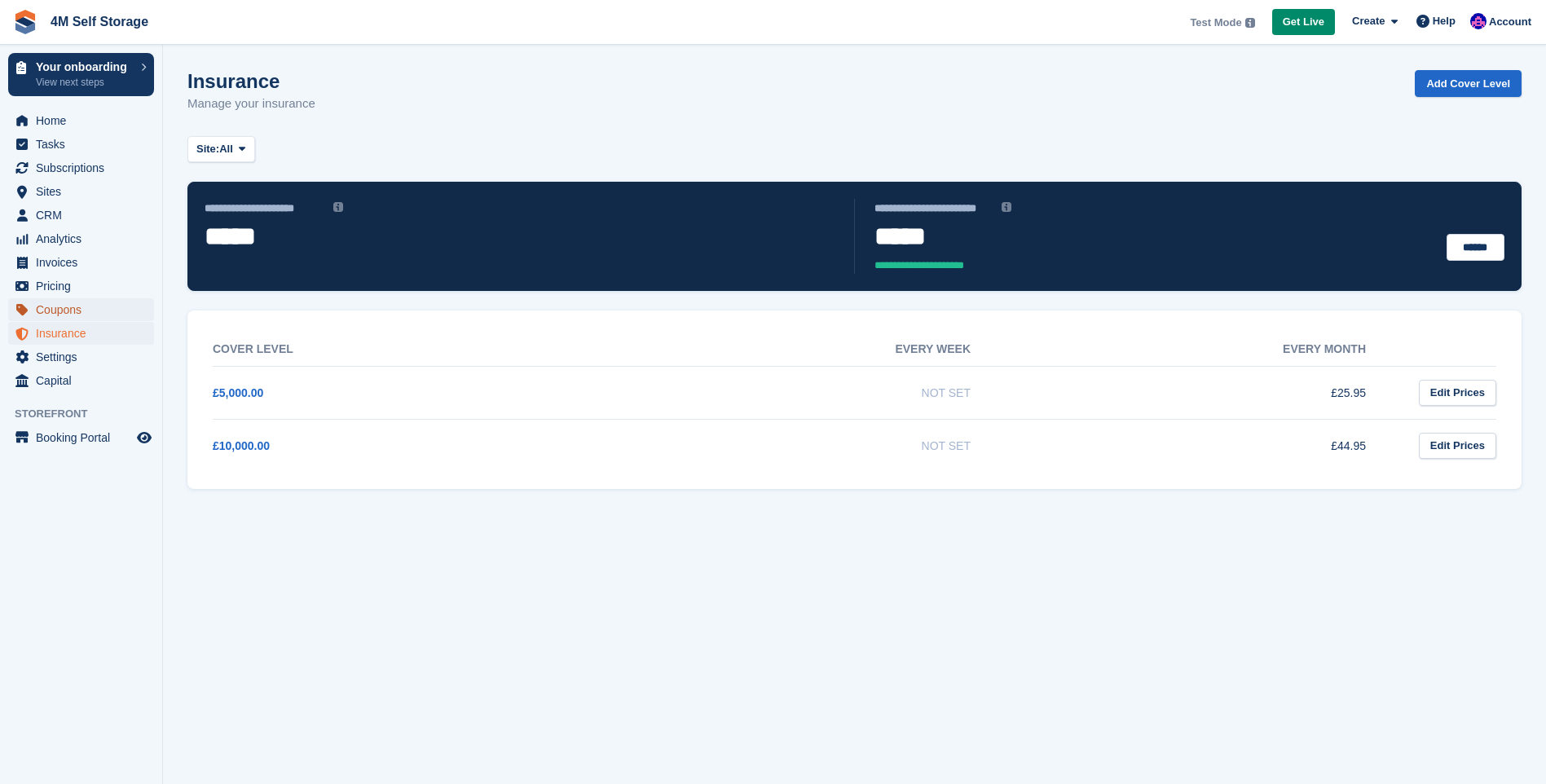
drag, startPoint x: 55, startPoint y: 337, endPoint x: 65, endPoint y: 313, distance: 26.0
click at [65, 313] on span "Coupons" at bounding box center [84, 309] width 98 height 23
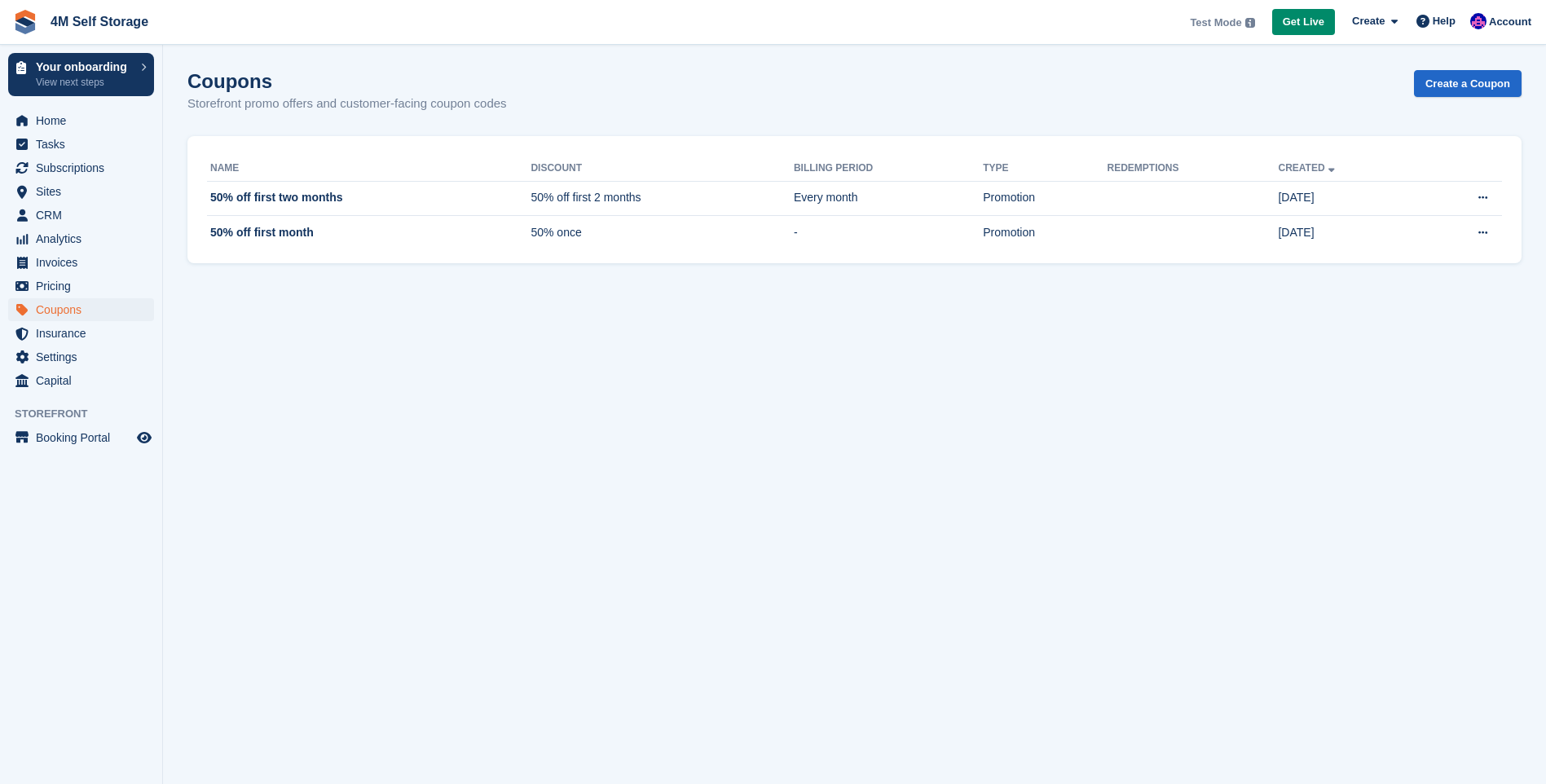
click at [60, 274] on ul "Invoices" at bounding box center [81, 263] width 162 height 23
click at [60, 280] on span "Pricing" at bounding box center [84, 286] width 98 height 23
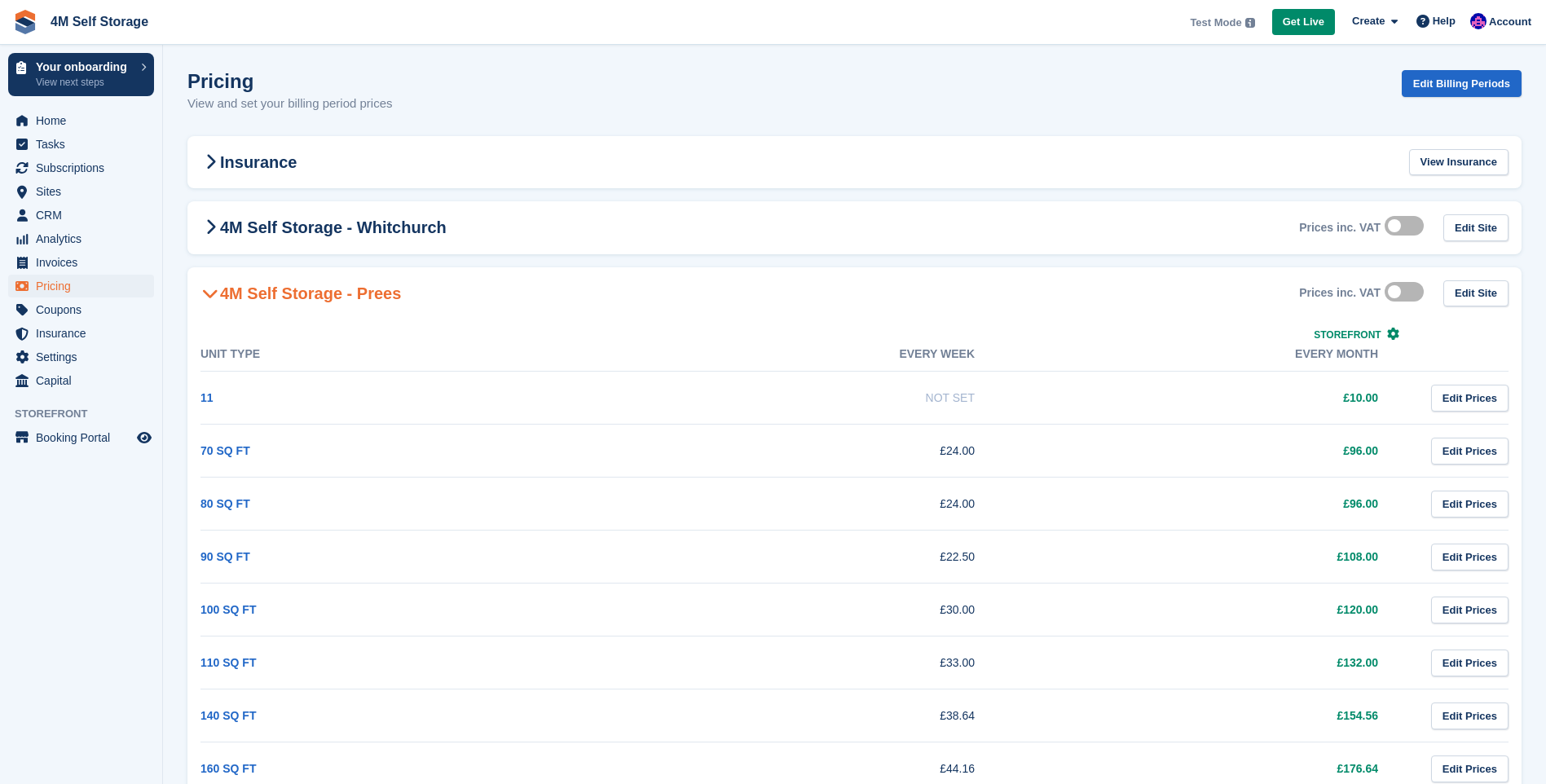
scroll to position [61, 0]
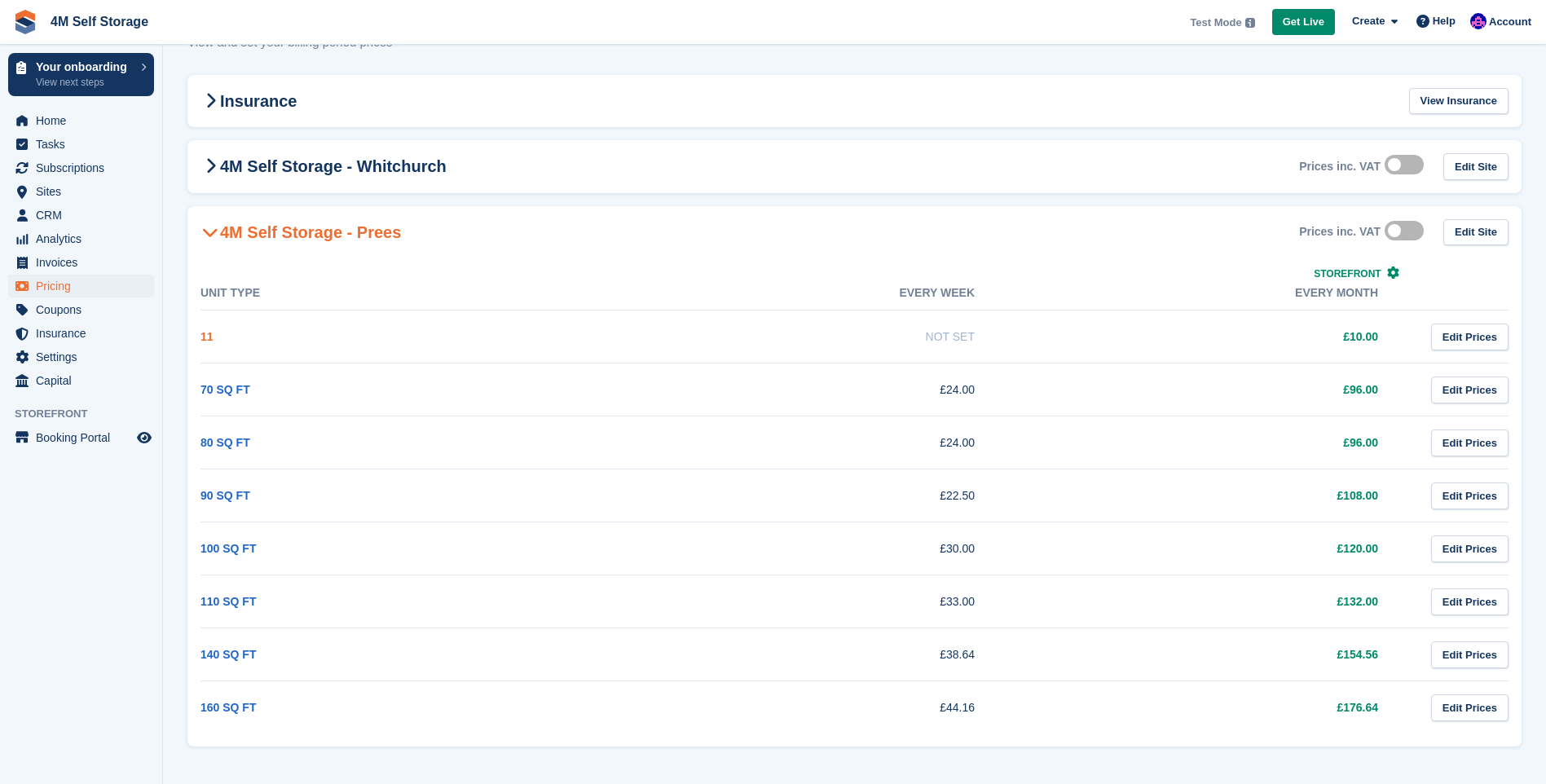
click at [205, 339] on link "11" at bounding box center [206, 335] width 13 height 13
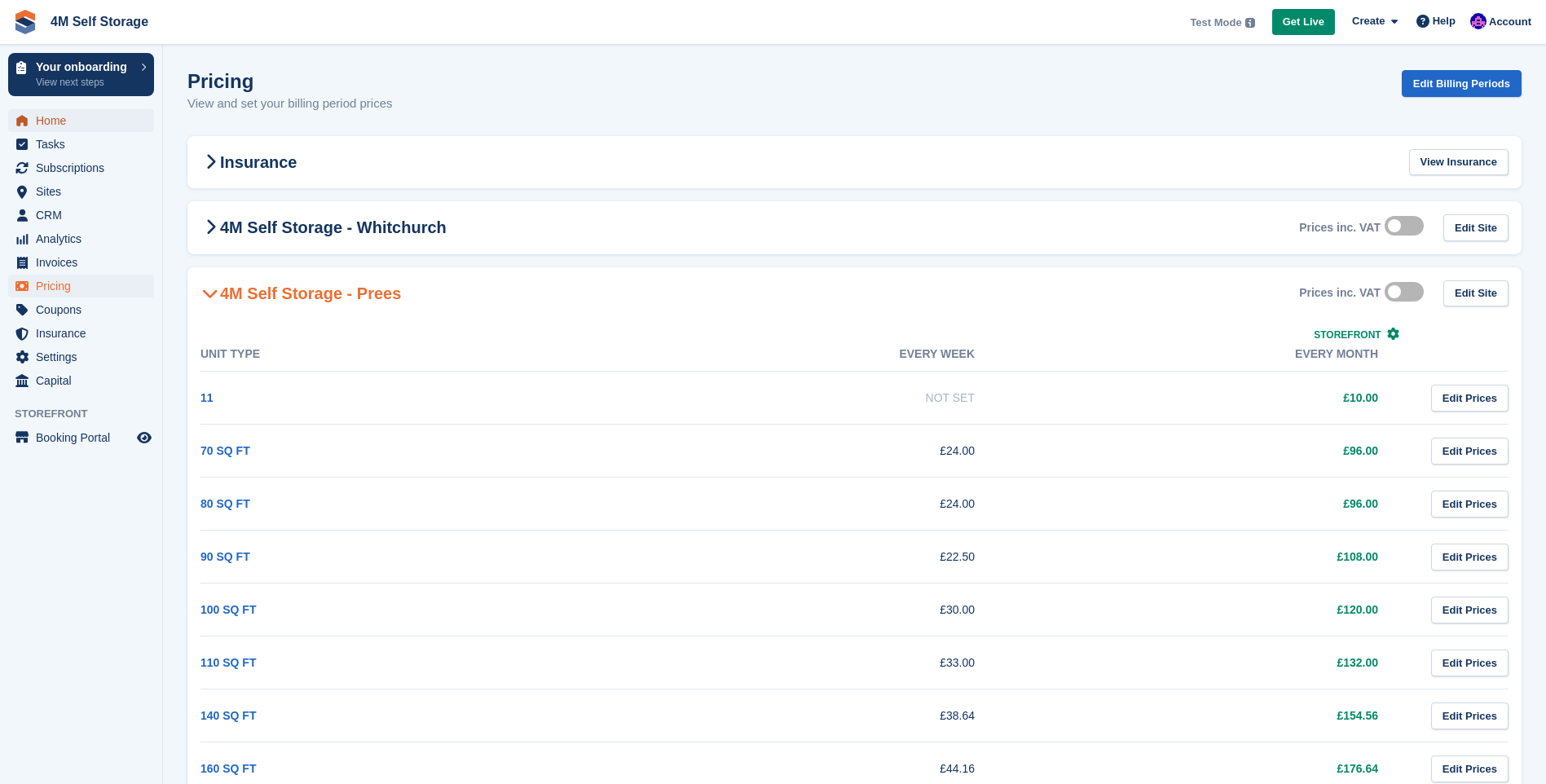
click at [54, 120] on span "Home" at bounding box center [84, 121] width 98 height 23
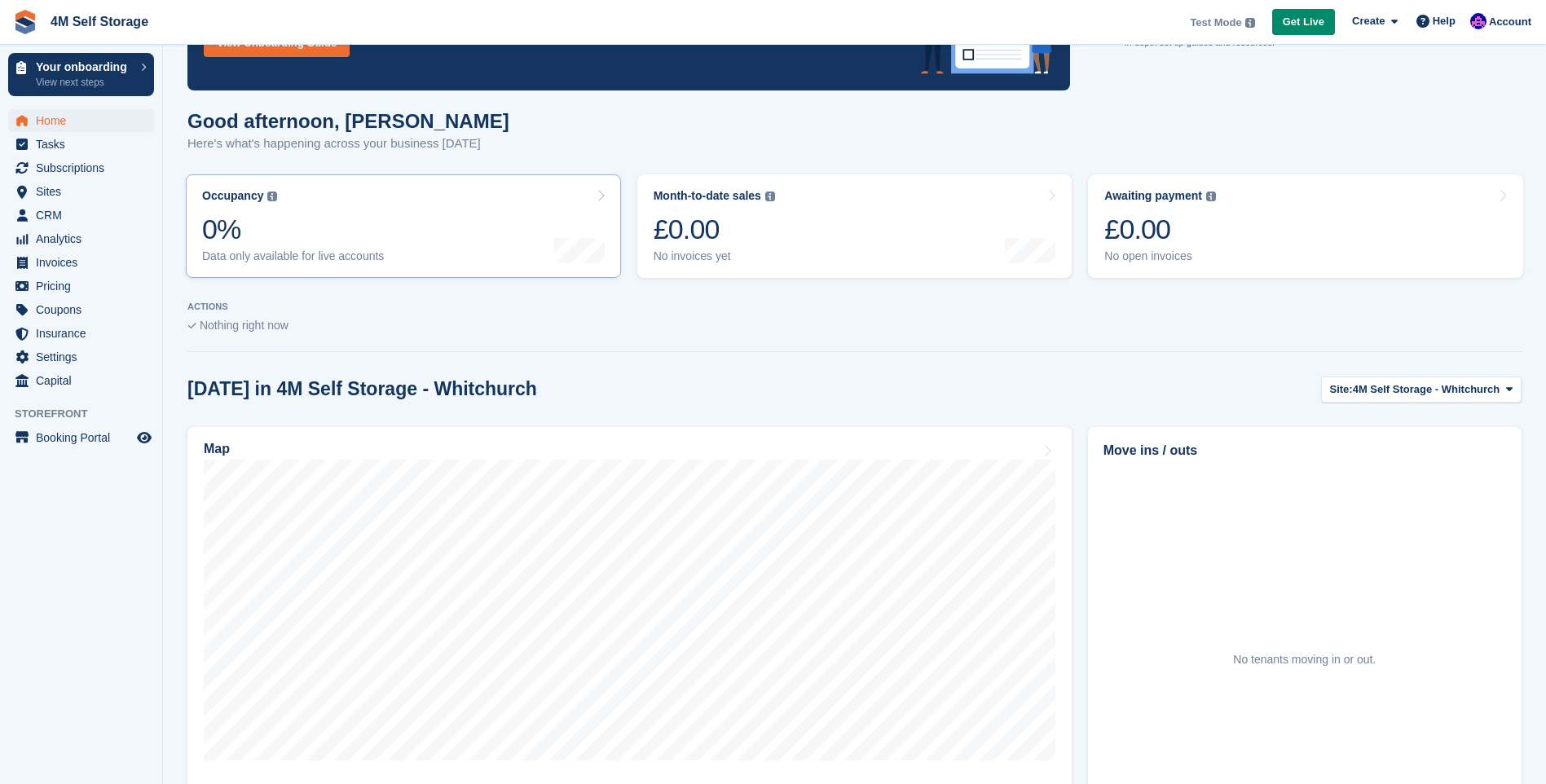
scroll to position [163, 0]
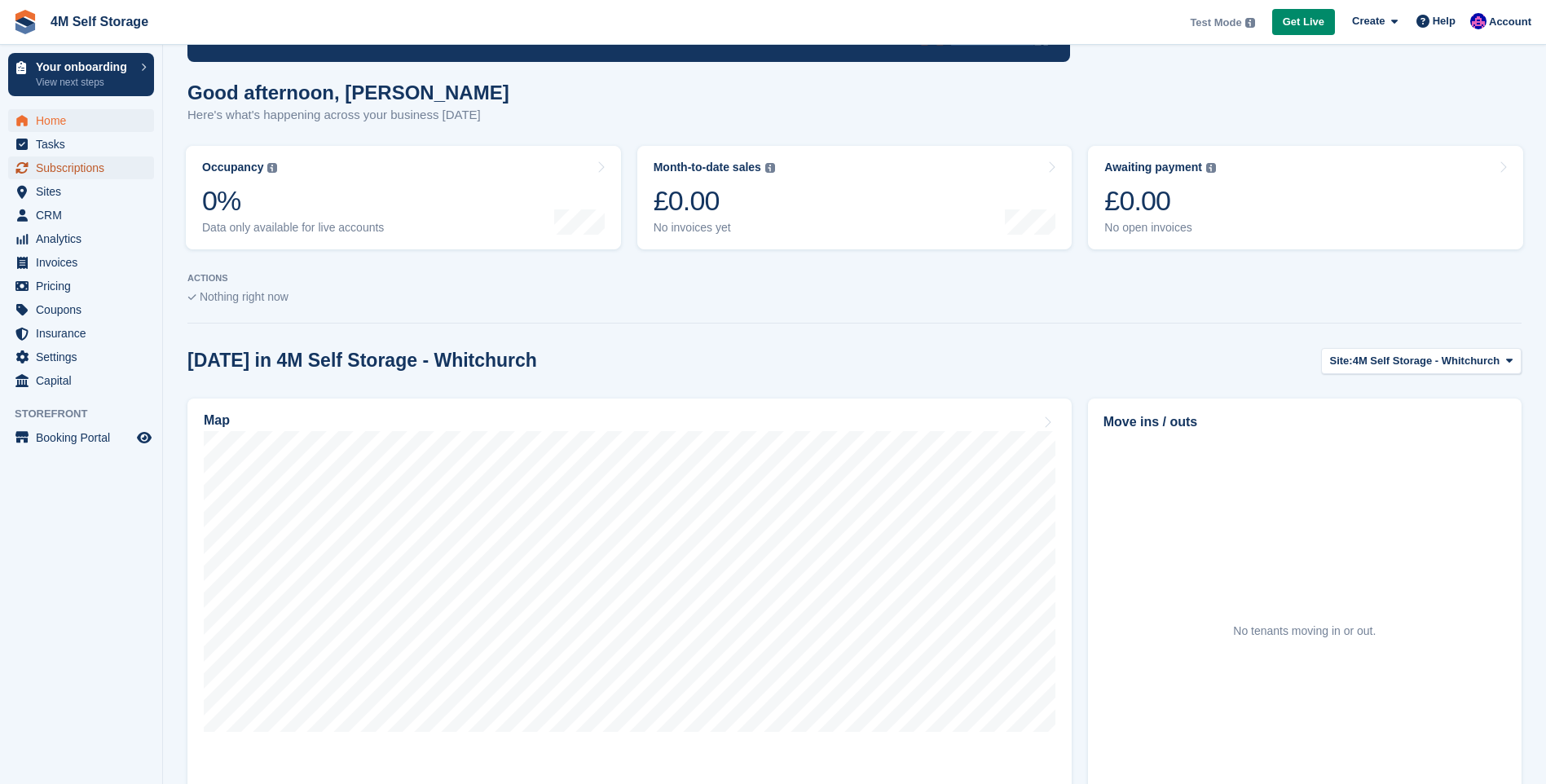
click at [73, 168] on span "Subscriptions" at bounding box center [84, 168] width 98 height 23
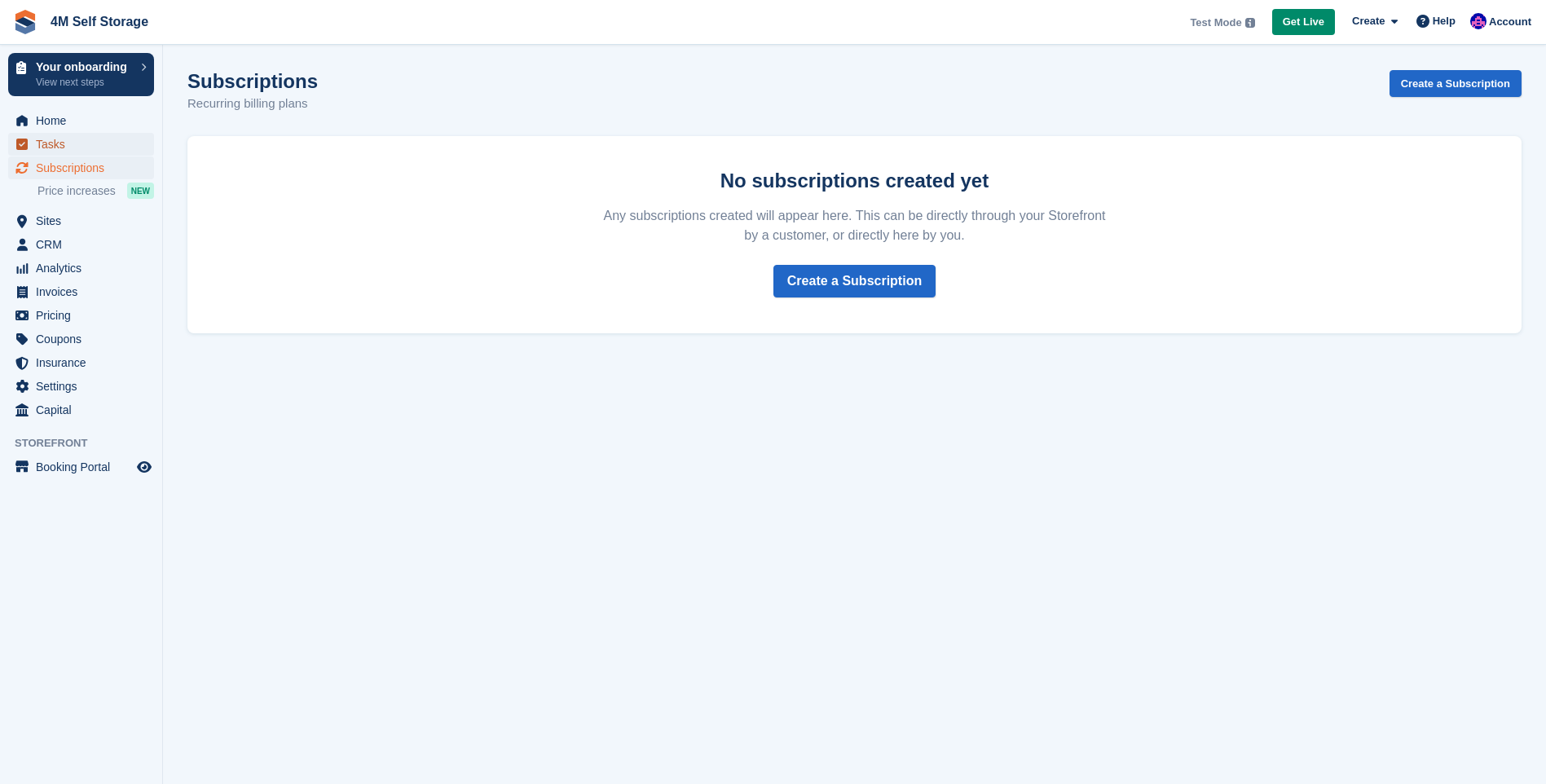
click at [77, 148] on span "Tasks" at bounding box center [84, 144] width 98 height 23
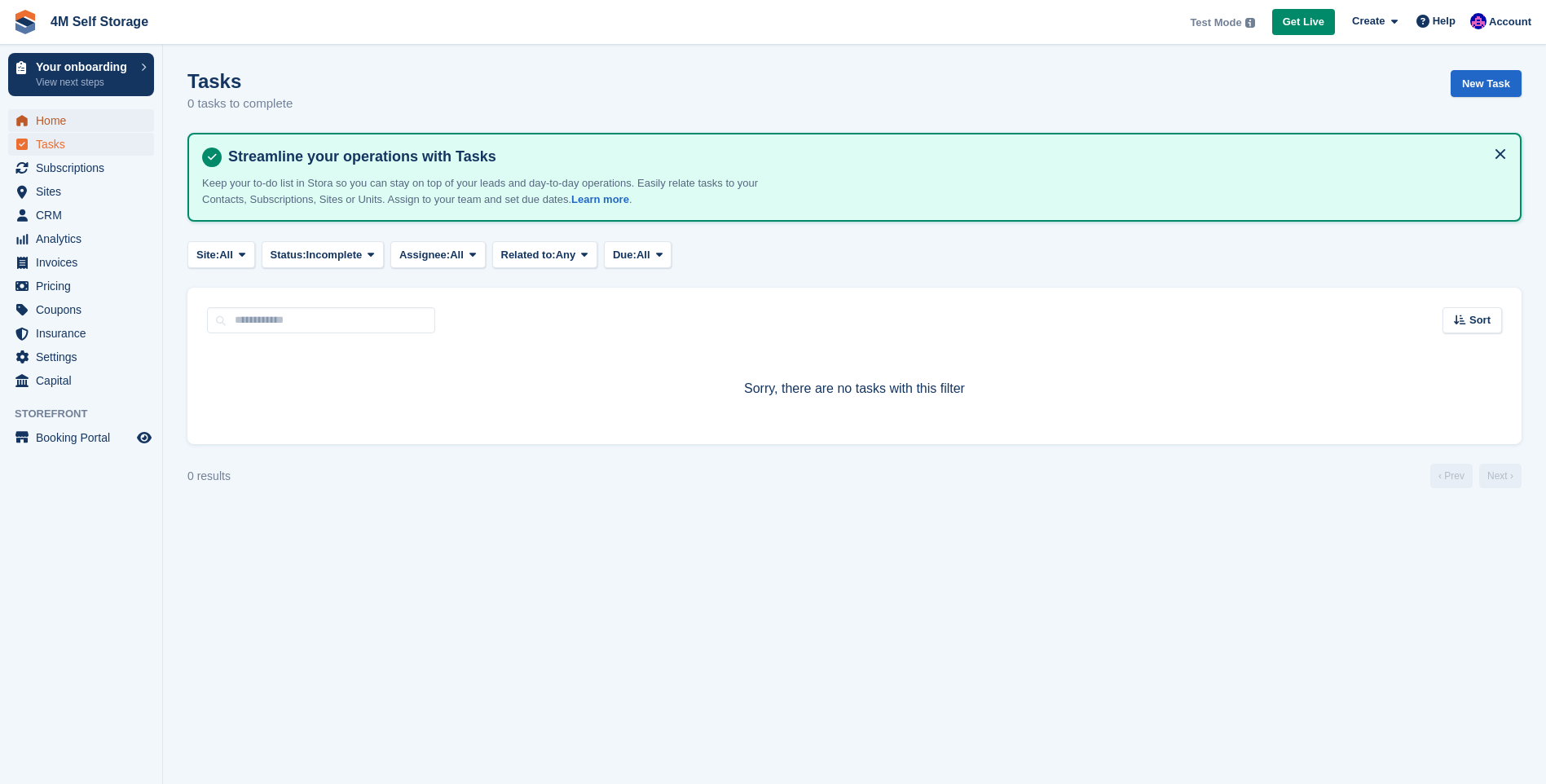
click at [81, 116] on span "Home" at bounding box center [84, 121] width 98 height 23
click at [80, 132] on ul "Home" at bounding box center [81, 121] width 162 height 23
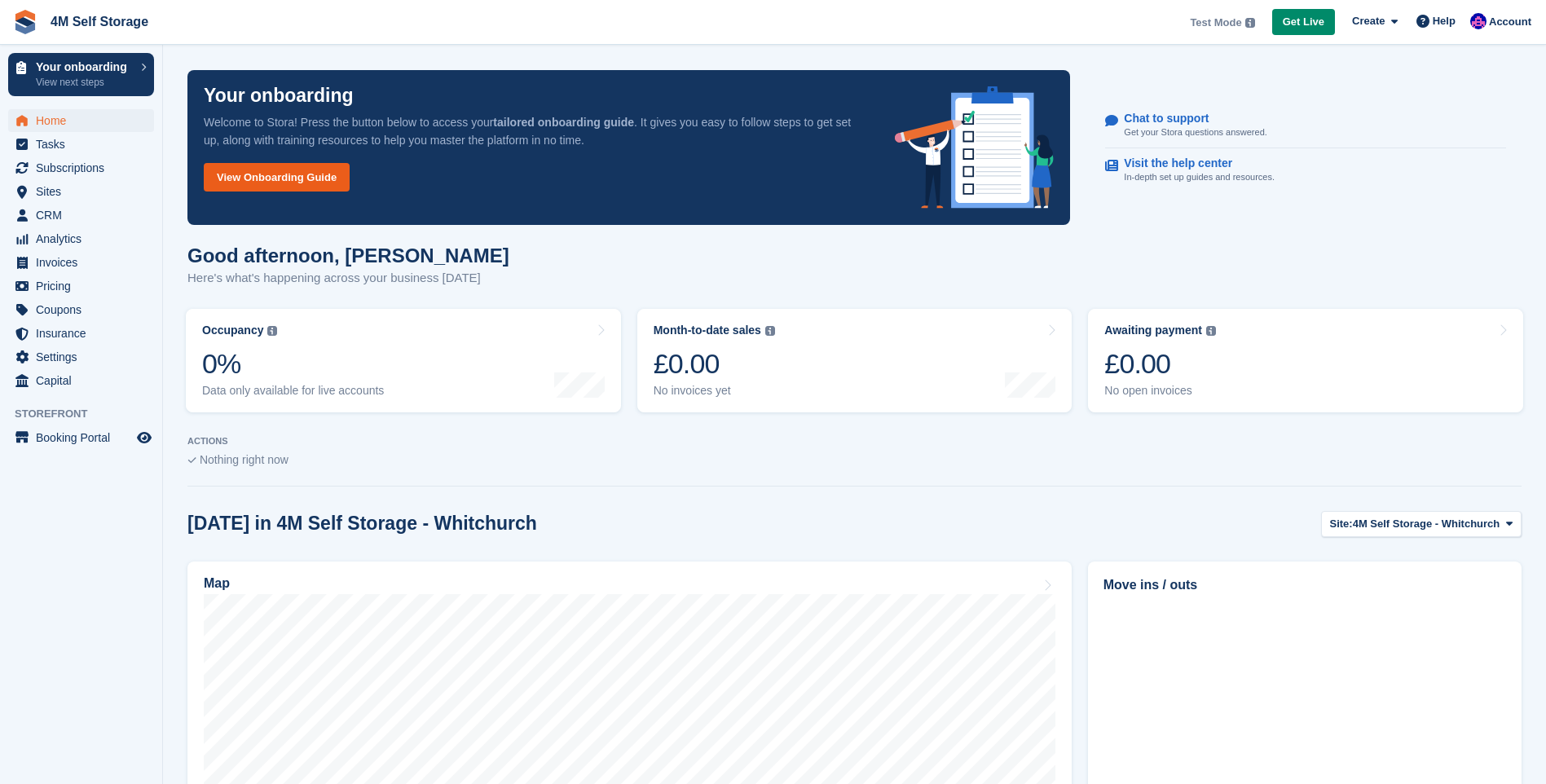
click at [282, 179] on link "View Onboarding Guide" at bounding box center [277, 177] width 146 height 28
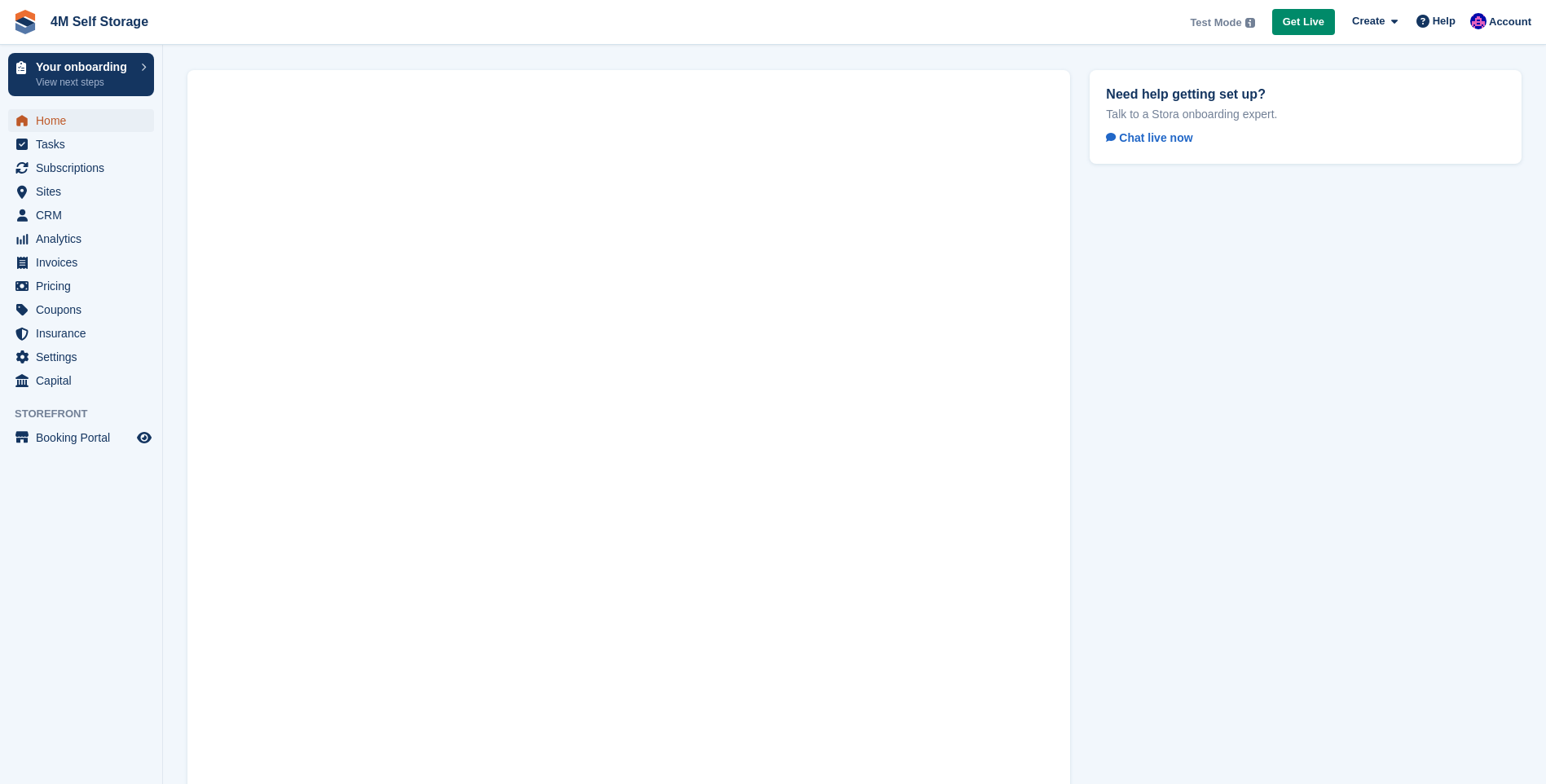
click at [75, 122] on span "Home" at bounding box center [84, 121] width 98 height 23
